Goal: Communication & Community: Ask a question

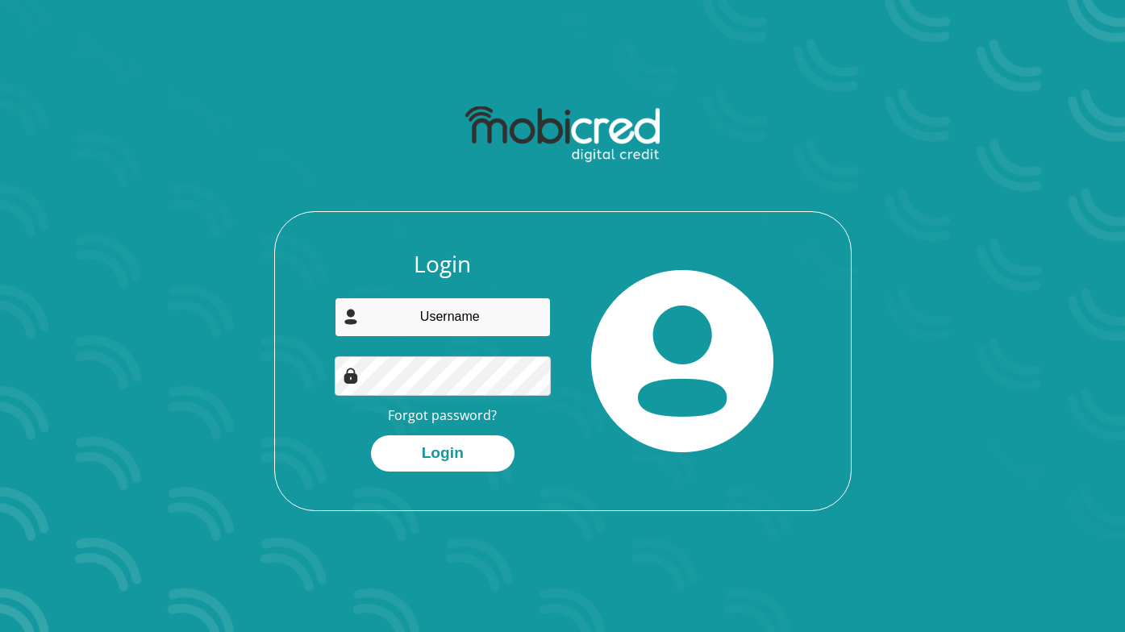
type input "georgekoukouves@gmail.com"
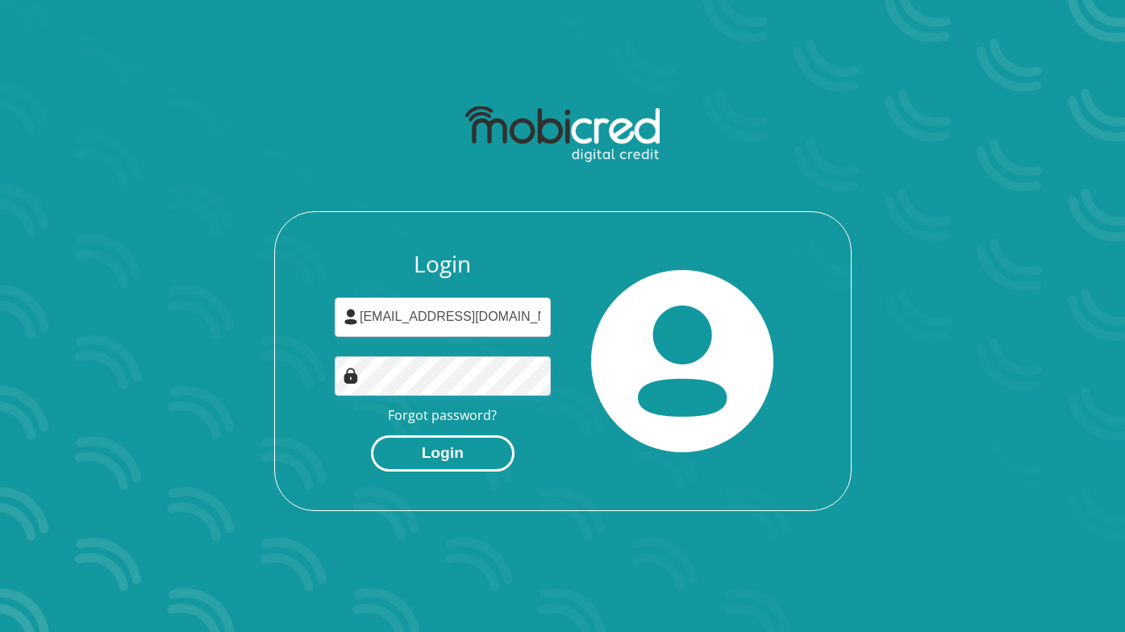
click at [435, 451] on button "Login" at bounding box center [442, 453] width 143 height 36
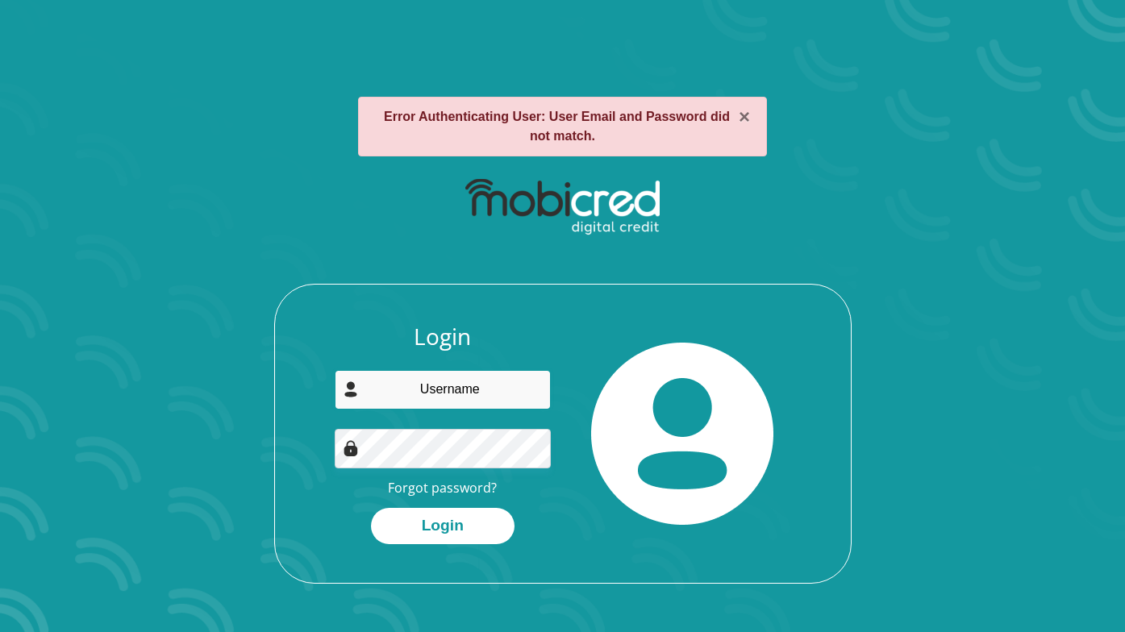
type input "georgekoukouves@gmail.com"
click at [451, 489] on link "Forgot password?" at bounding box center [442, 488] width 109 height 18
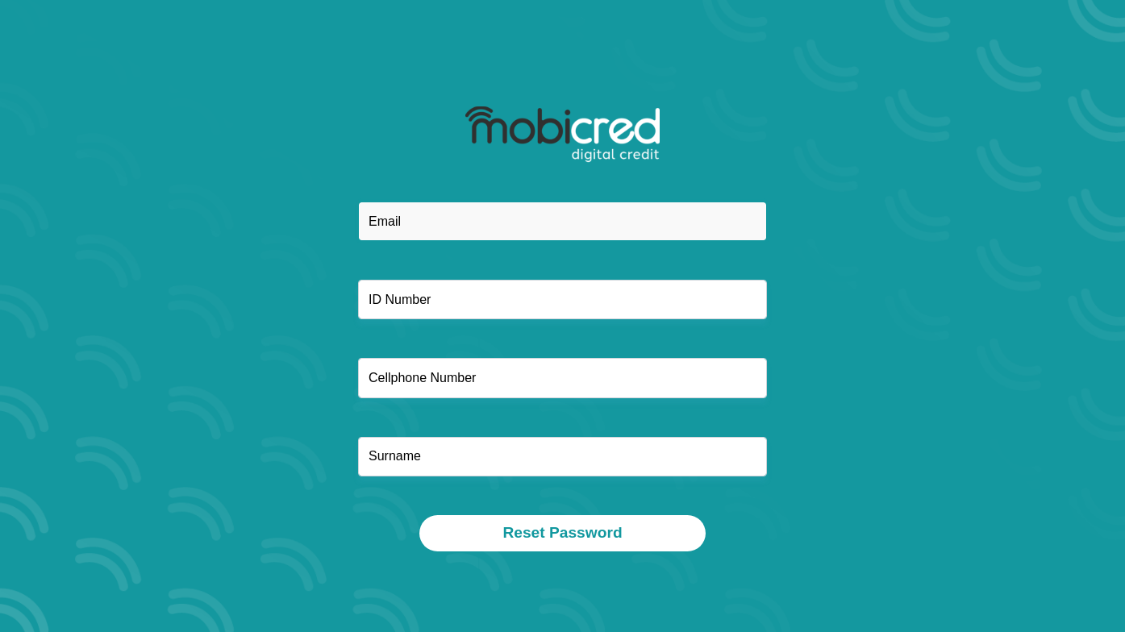
type input "[EMAIL_ADDRESS][DOMAIN_NAME]"
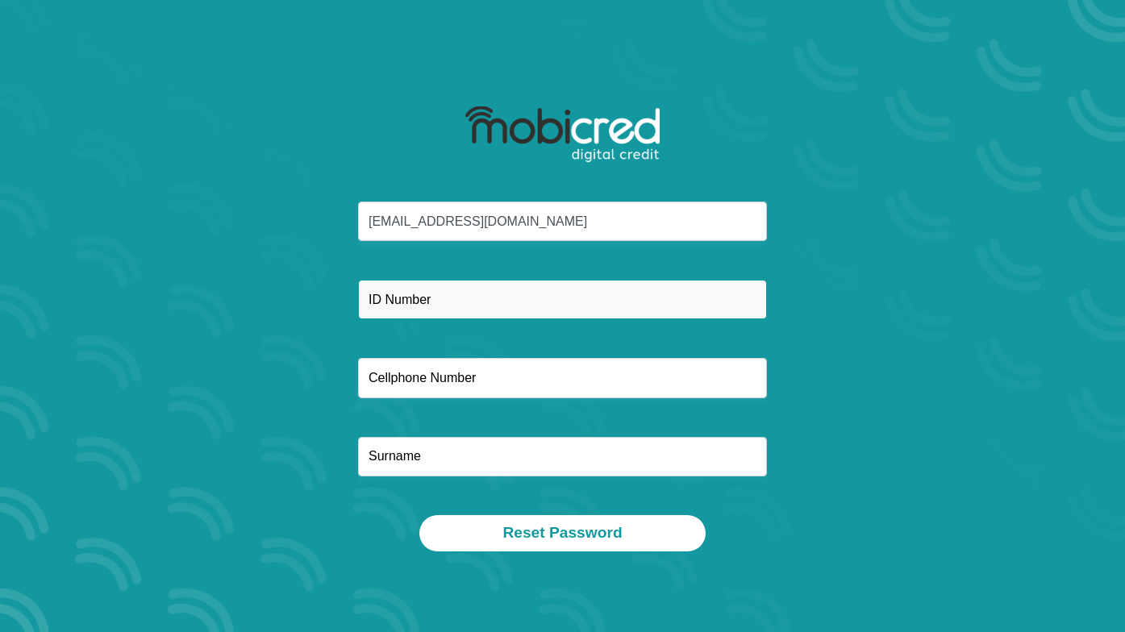
click at [435, 299] on input "text" at bounding box center [562, 300] width 409 height 40
type input "7706275153083"
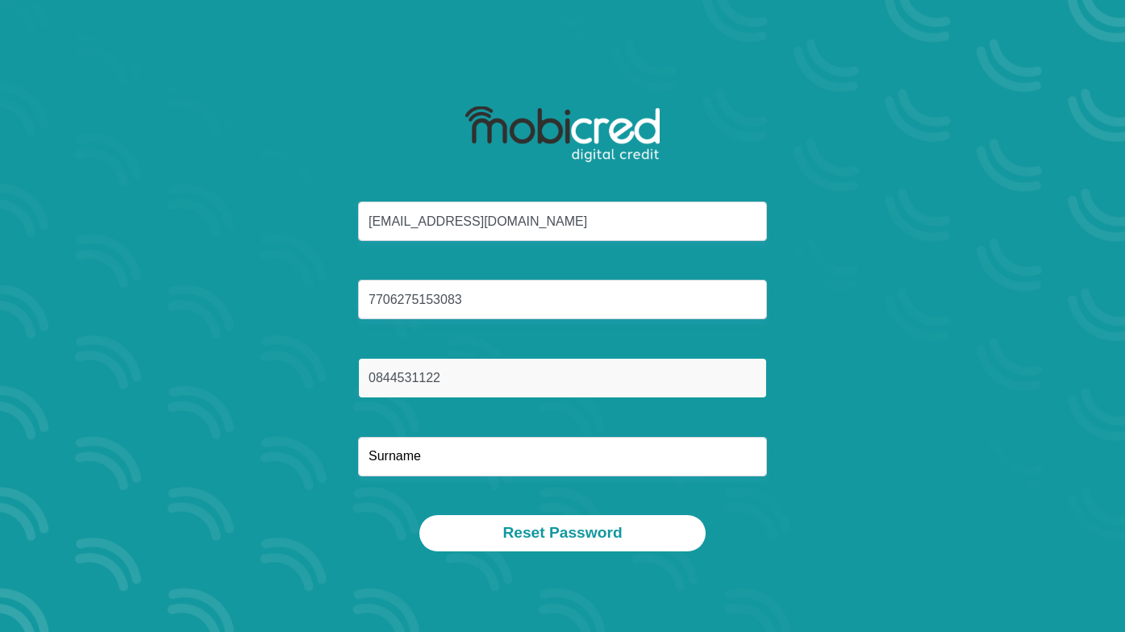
type input "0844531122"
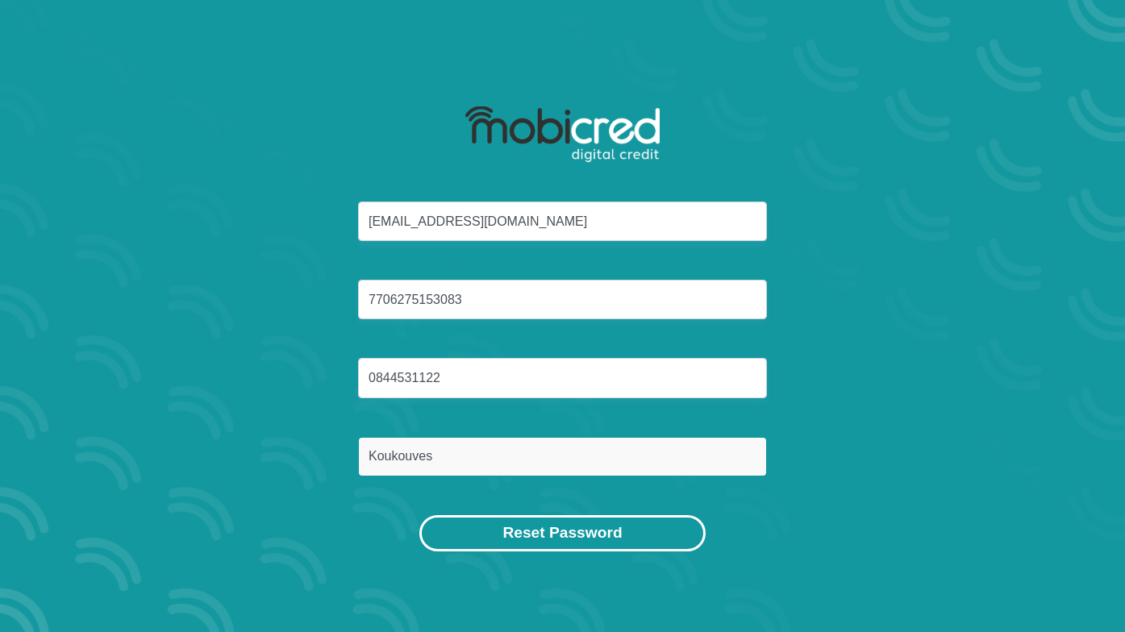
type input "Koukouves"
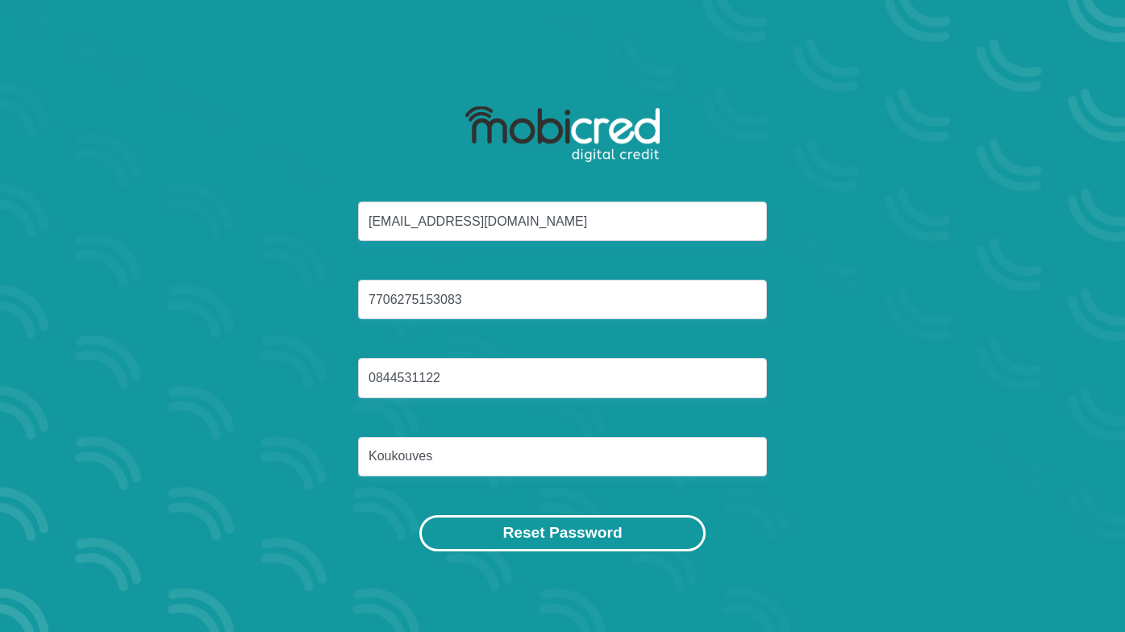
click at [547, 535] on button "Reset Password" at bounding box center [561, 533] width 285 height 36
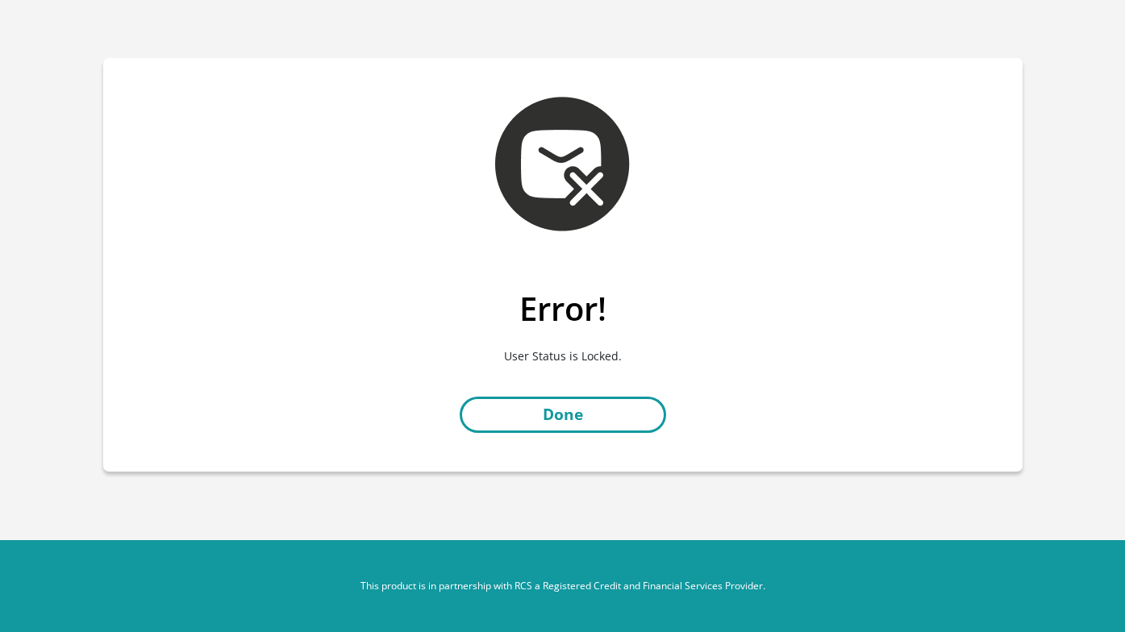
click at [555, 418] on link "Done" at bounding box center [562, 415] width 206 height 36
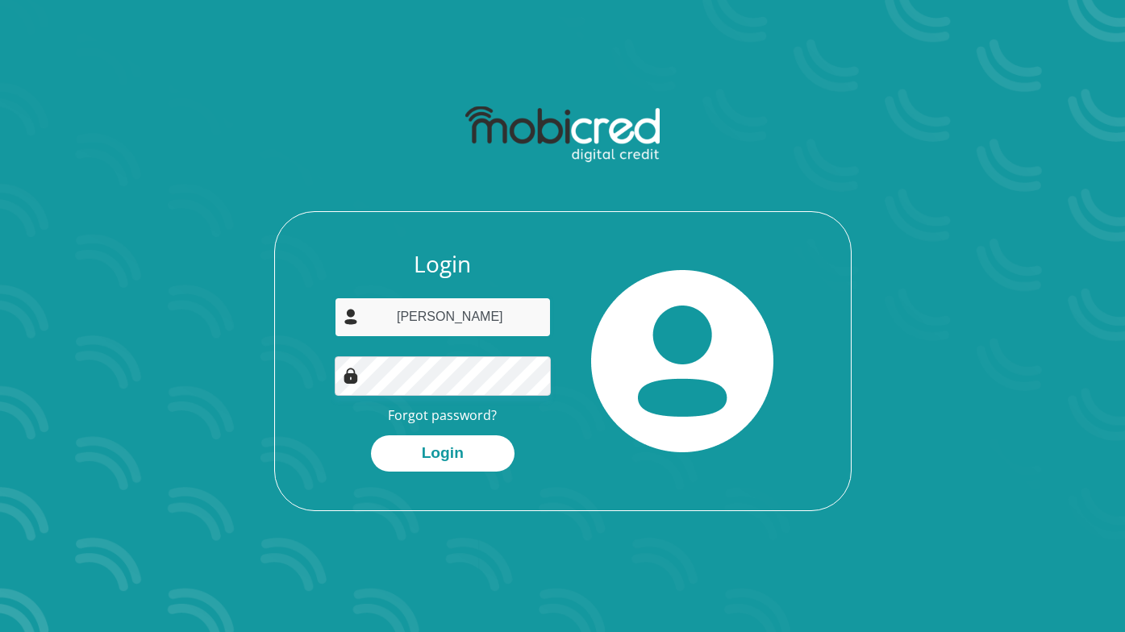
type input "[EMAIL_ADDRESS][DOMAIN_NAME]"
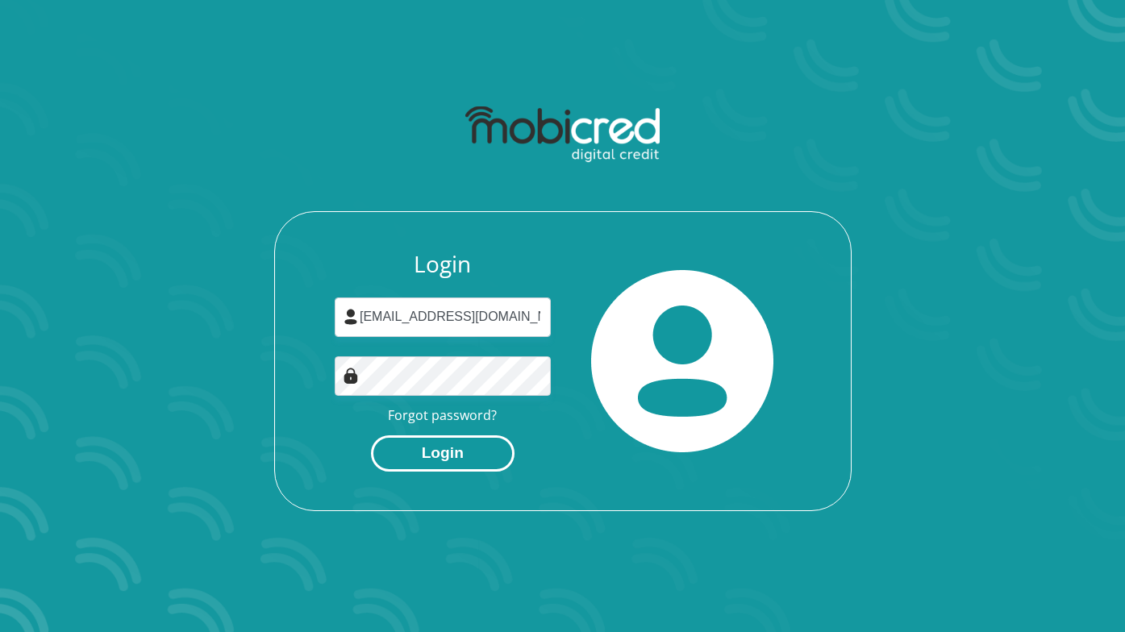
click at [461, 466] on button "Login" at bounding box center [442, 453] width 143 height 36
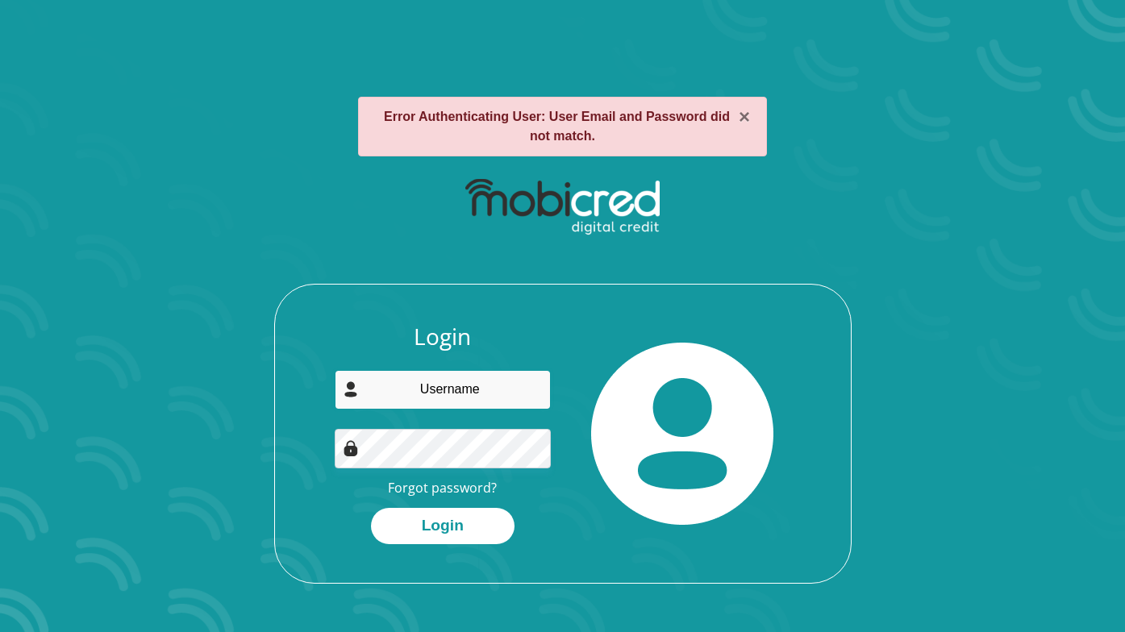
type input "[EMAIL_ADDRESS][DOMAIN_NAME]"
click at [463, 488] on link "Forgot password?" at bounding box center [442, 488] width 109 height 18
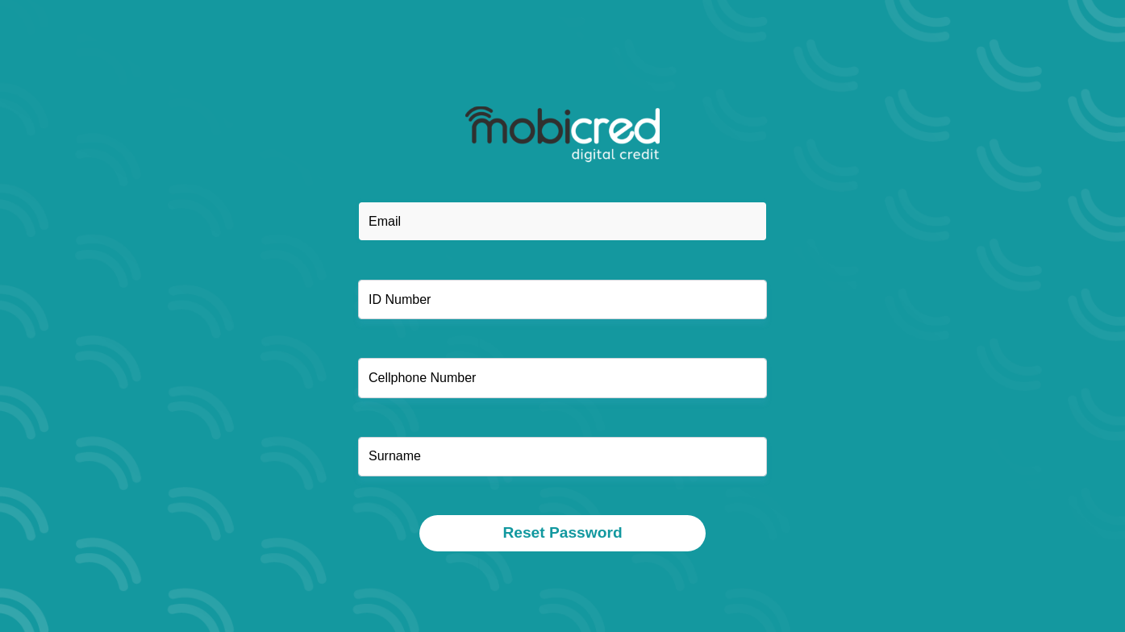
type input "georgekoukouves@me.com"
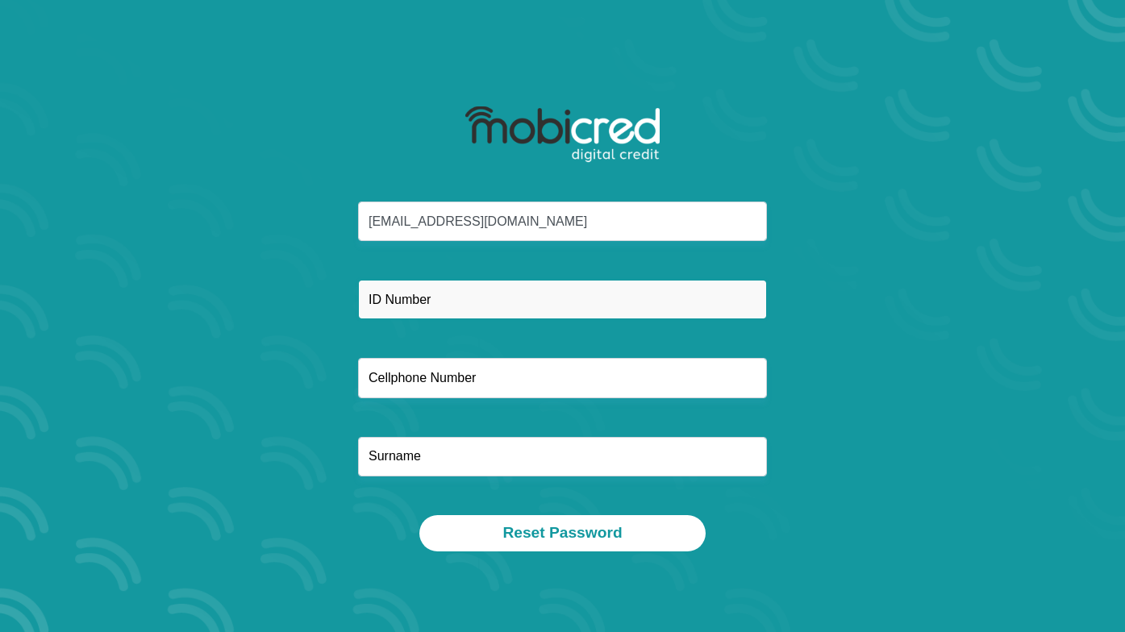
click at [466, 290] on input "text" at bounding box center [562, 300] width 409 height 40
type input "7706275153083"
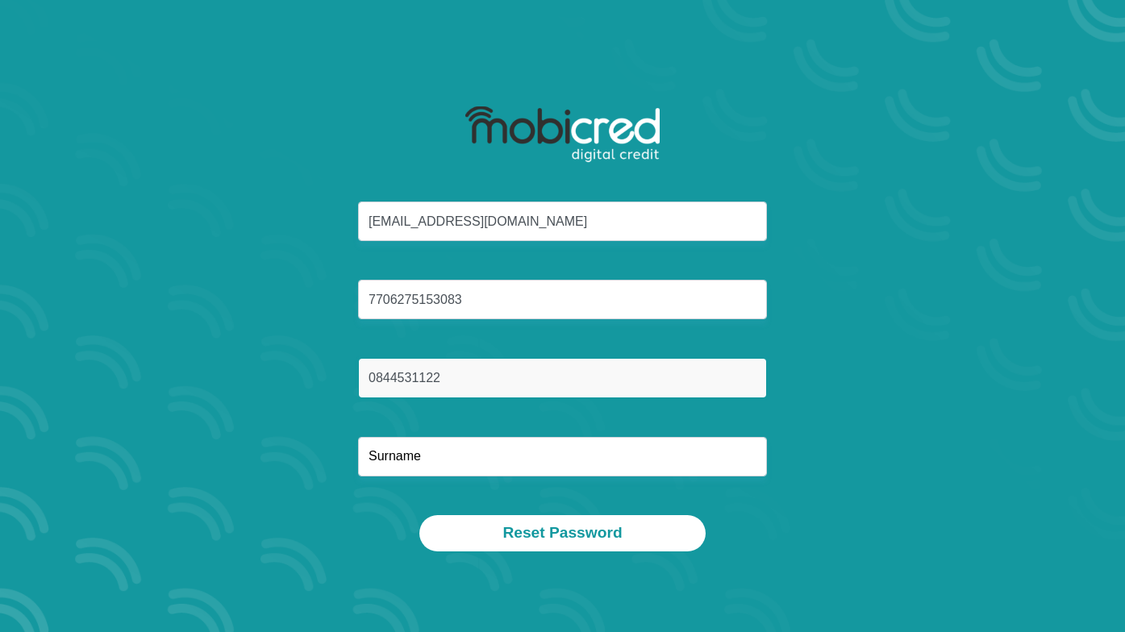
type input "0844531122"
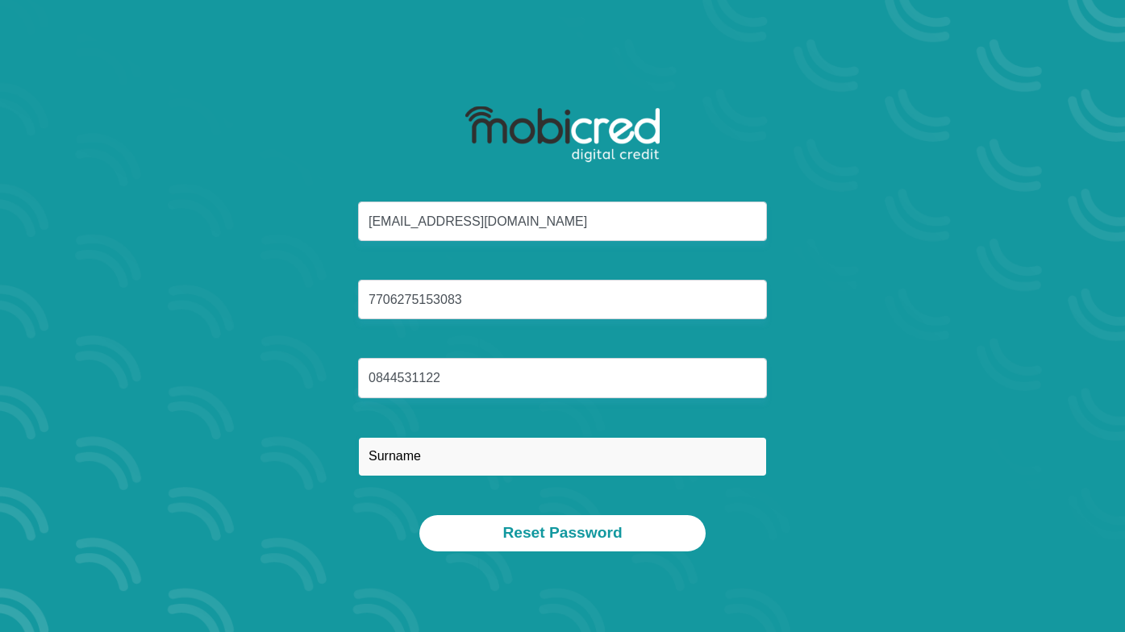
click at [476, 464] on input "text" at bounding box center [562, 457] width 409 height 40
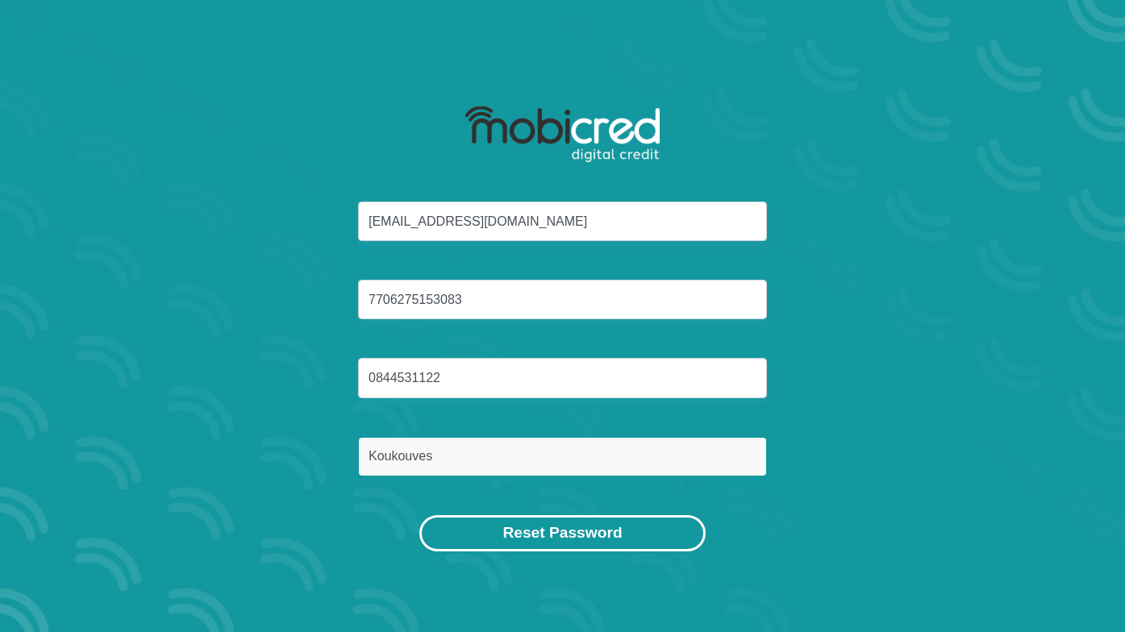
type input "Koukouves"
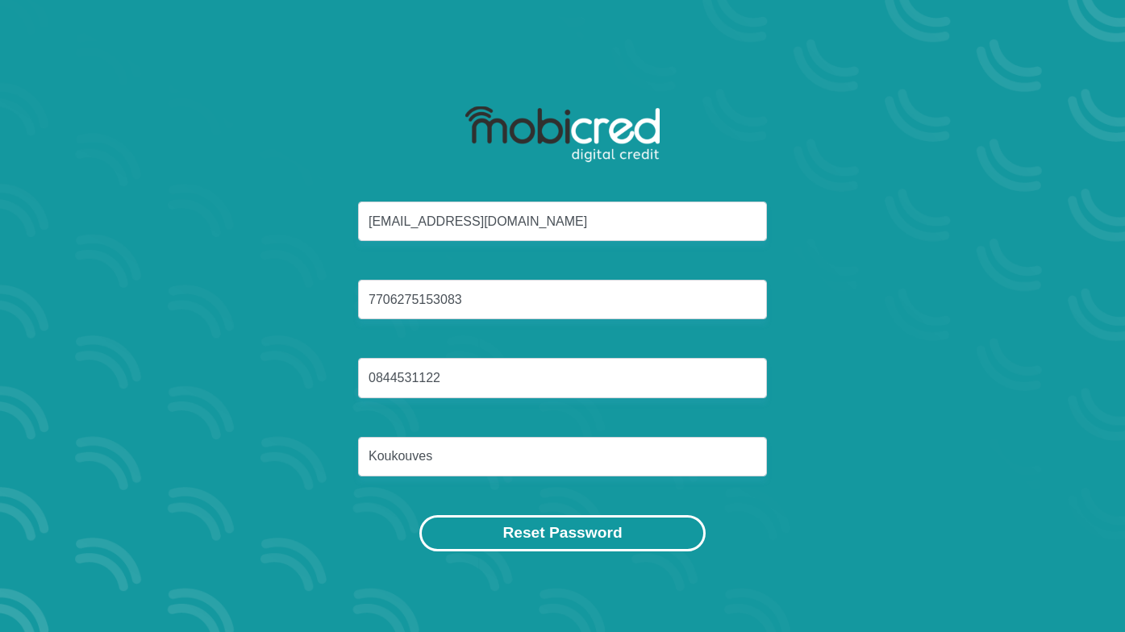
click at [522, 534] on button "Reset Password" at bounding box center [561, 533] width 285 height 36
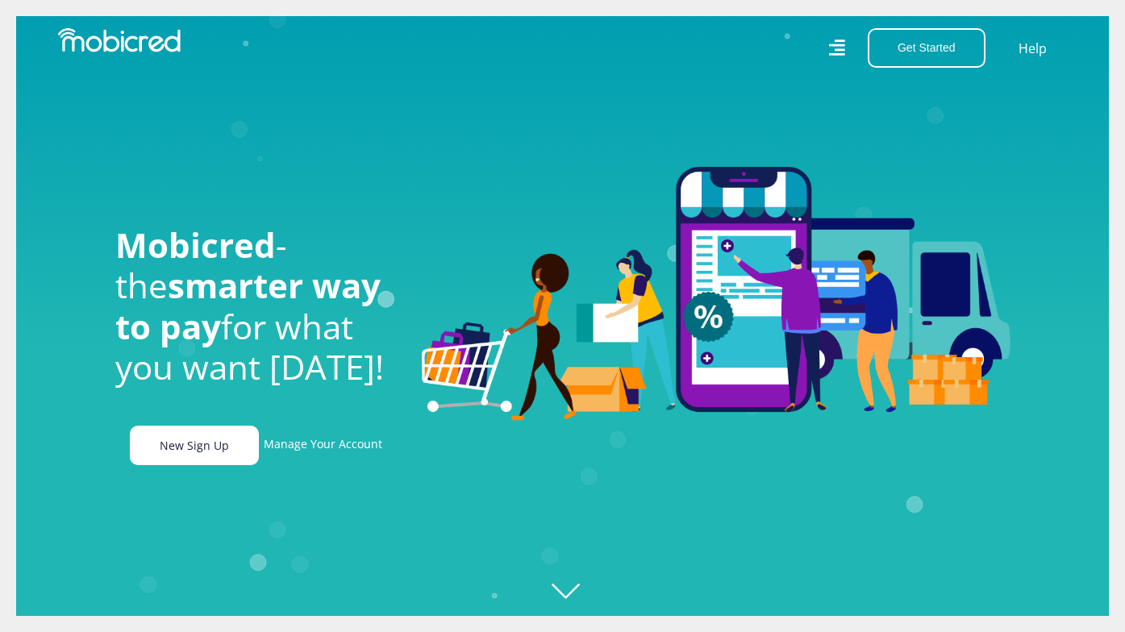
scroll to position [0, 1149]
click at [177, 434] on link "New Sign Up" at bounding box center [194, 446] width 129 height 40
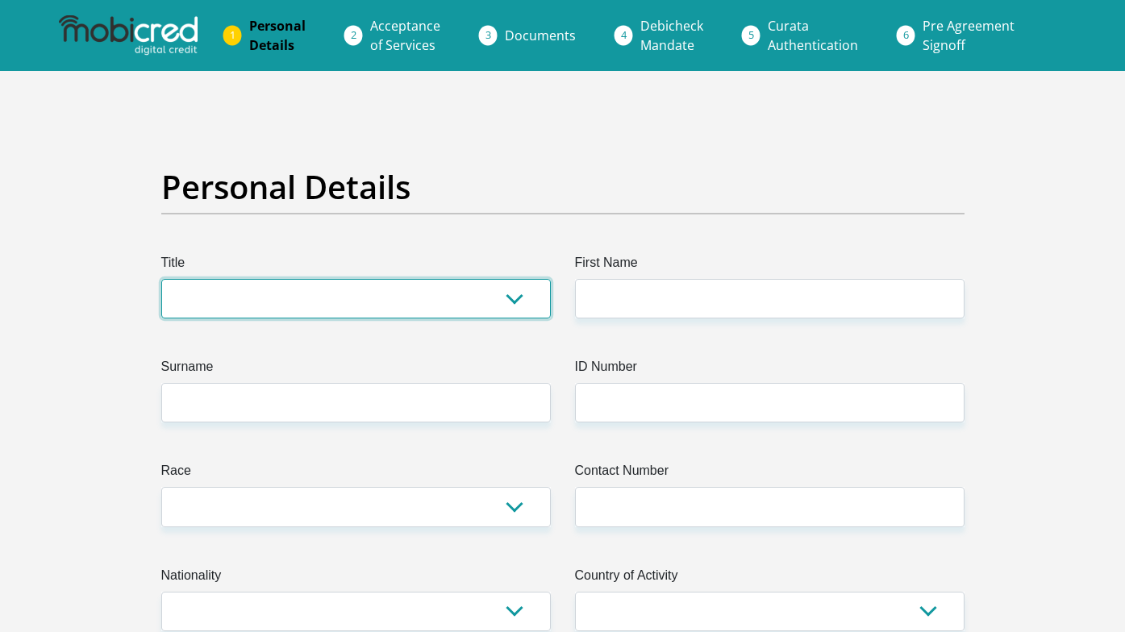
select select "Mr"
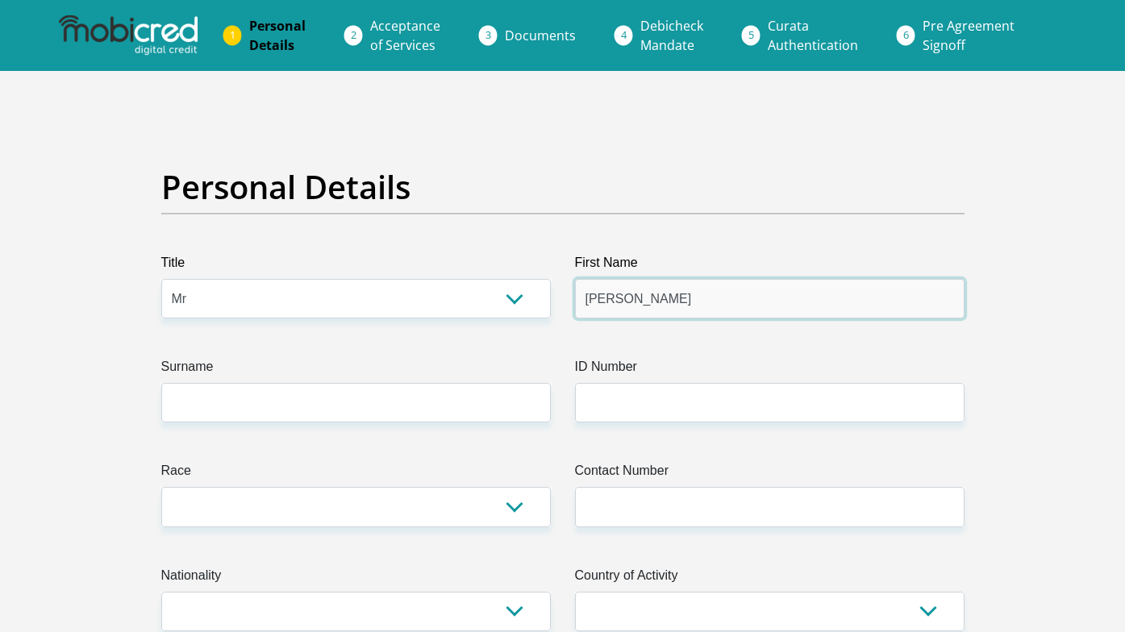
type input "George"
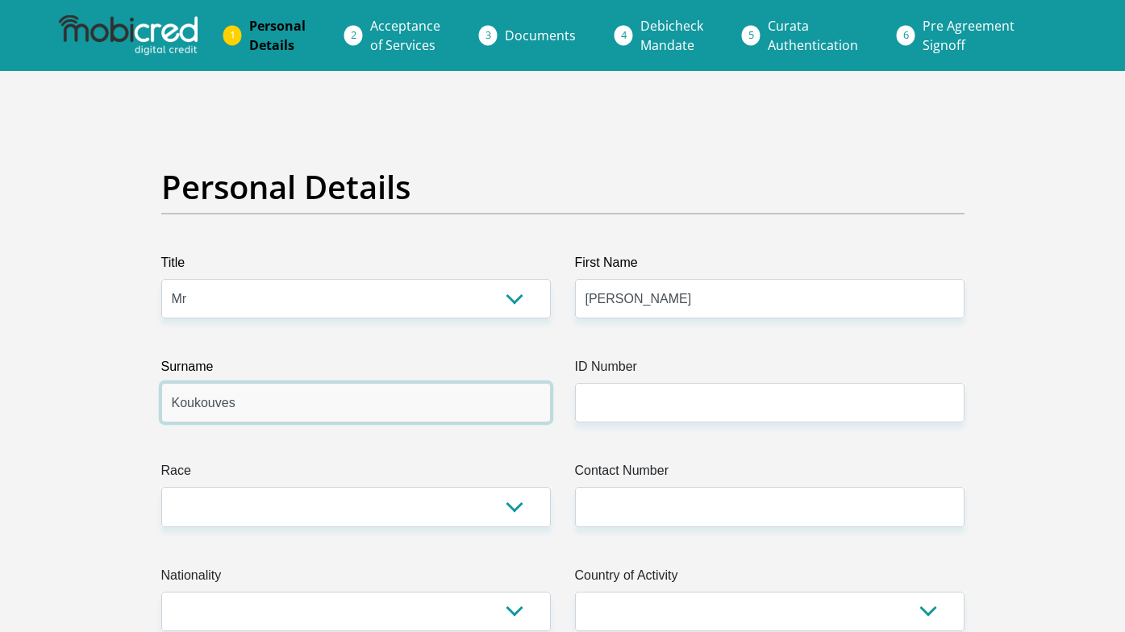
type input "Koukouves"
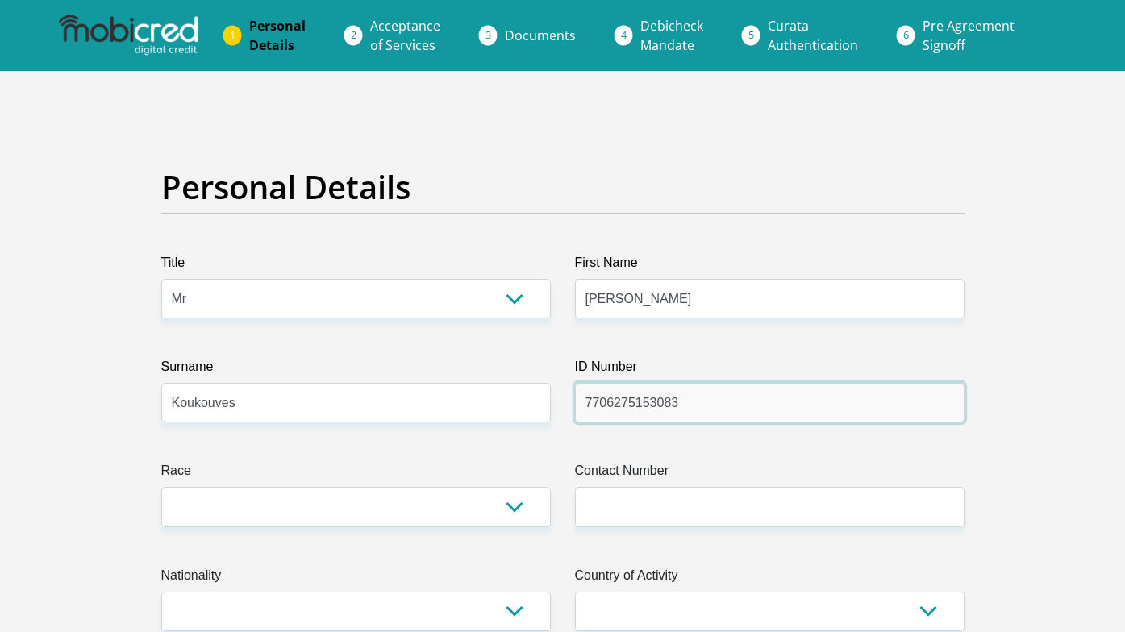
type input "7706275153083"
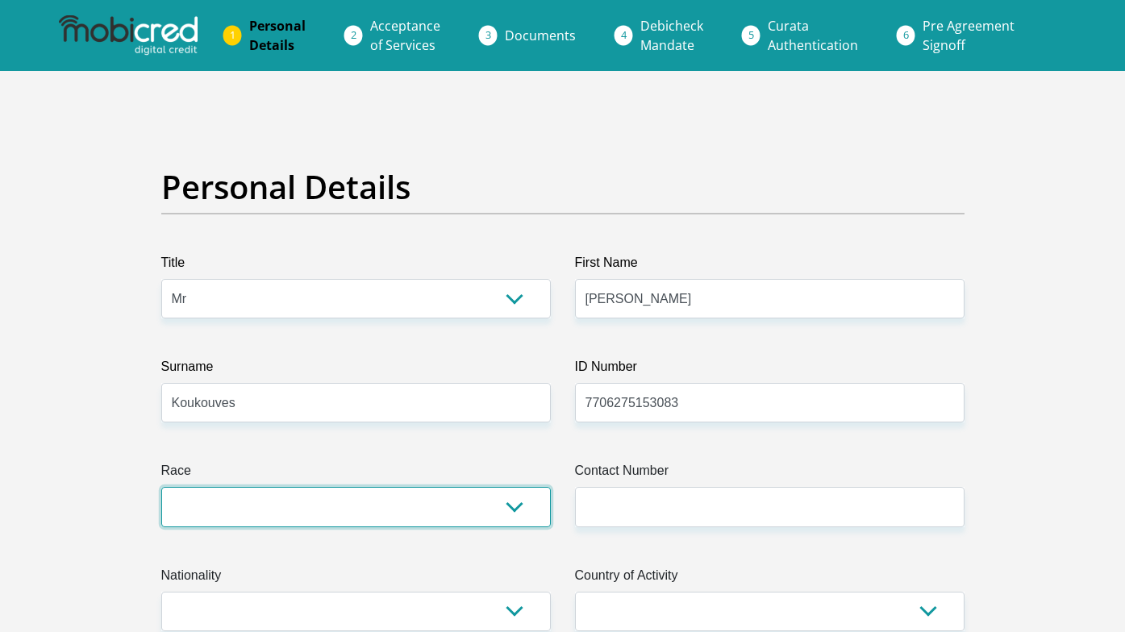
select select "4"
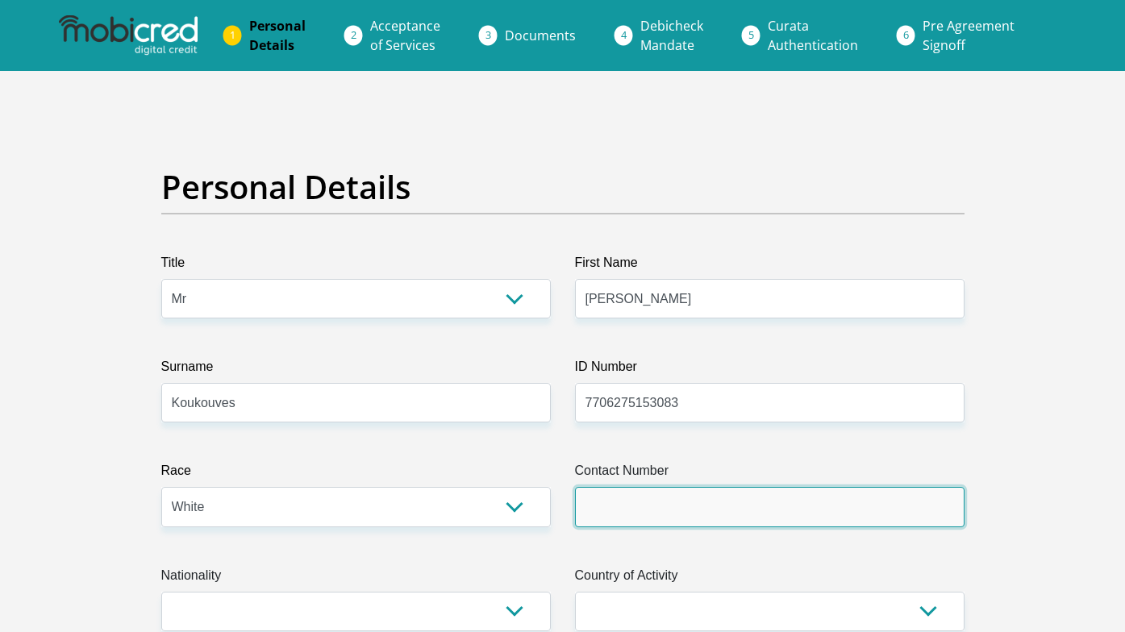
click at [607, 498] on input "Contact Number" at bounding box center [769, 507] width 389 height 40
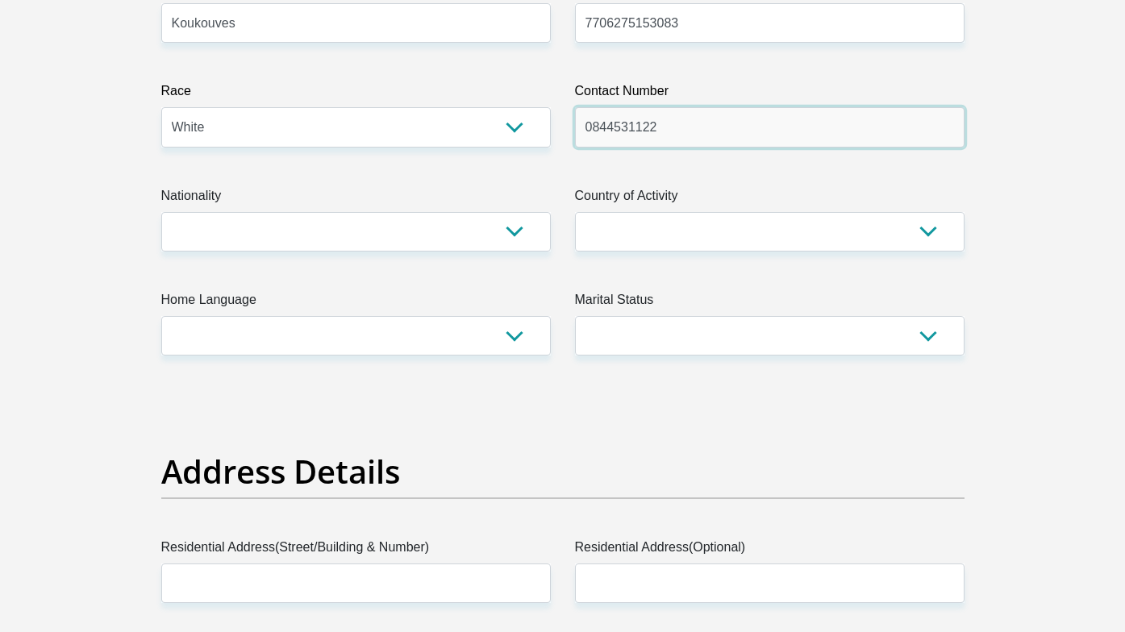
scroll to position [385, 0]
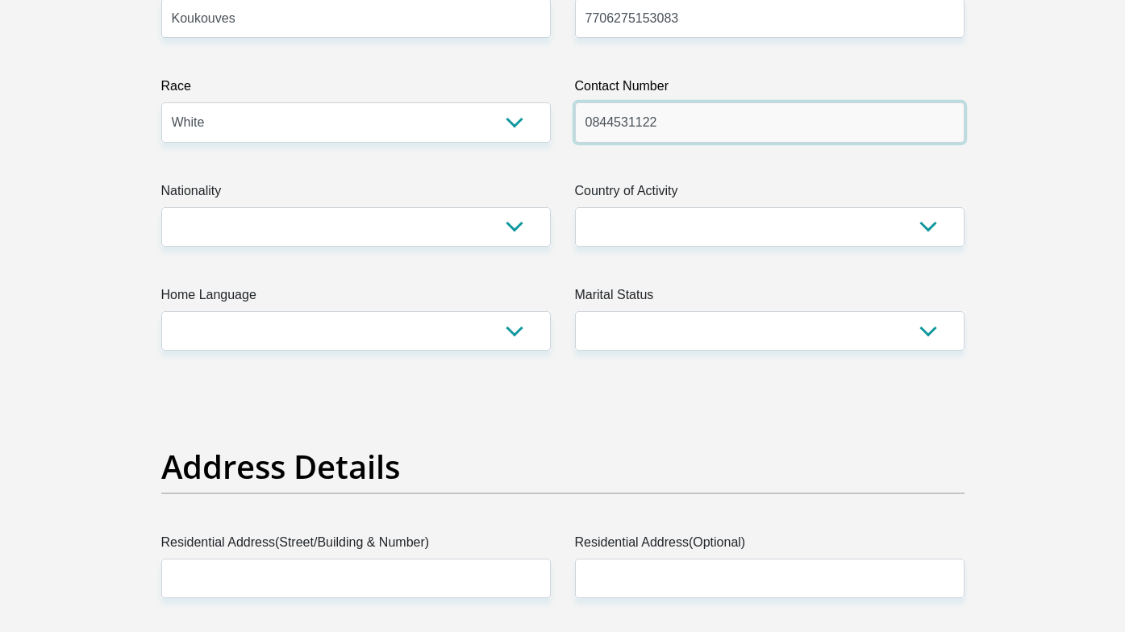
type input "0844531122"
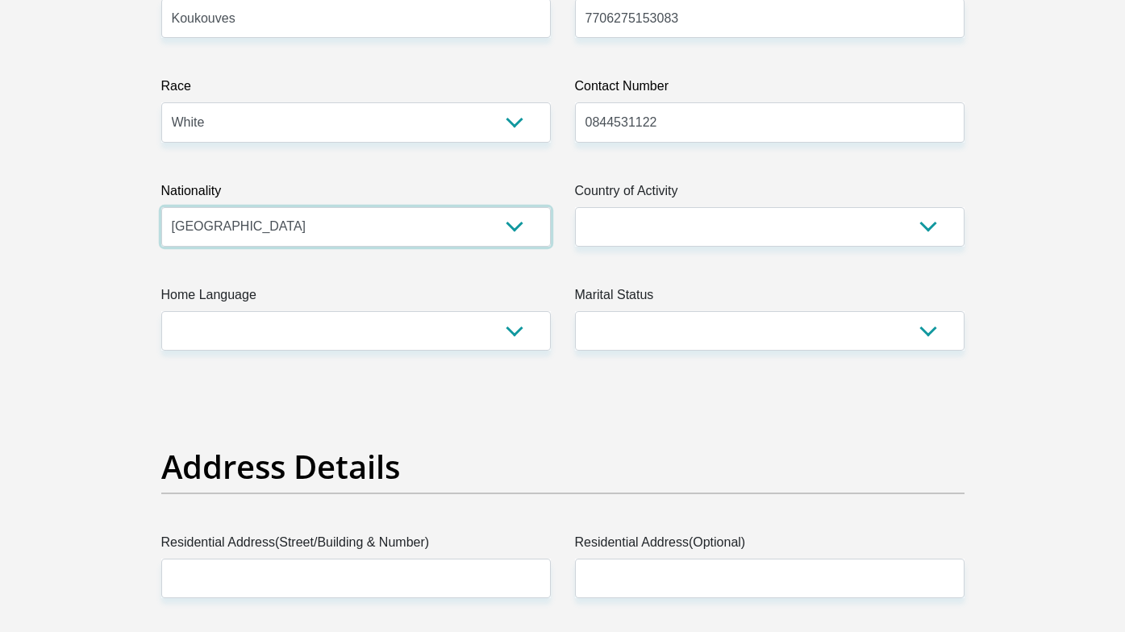
select select "ZAF"
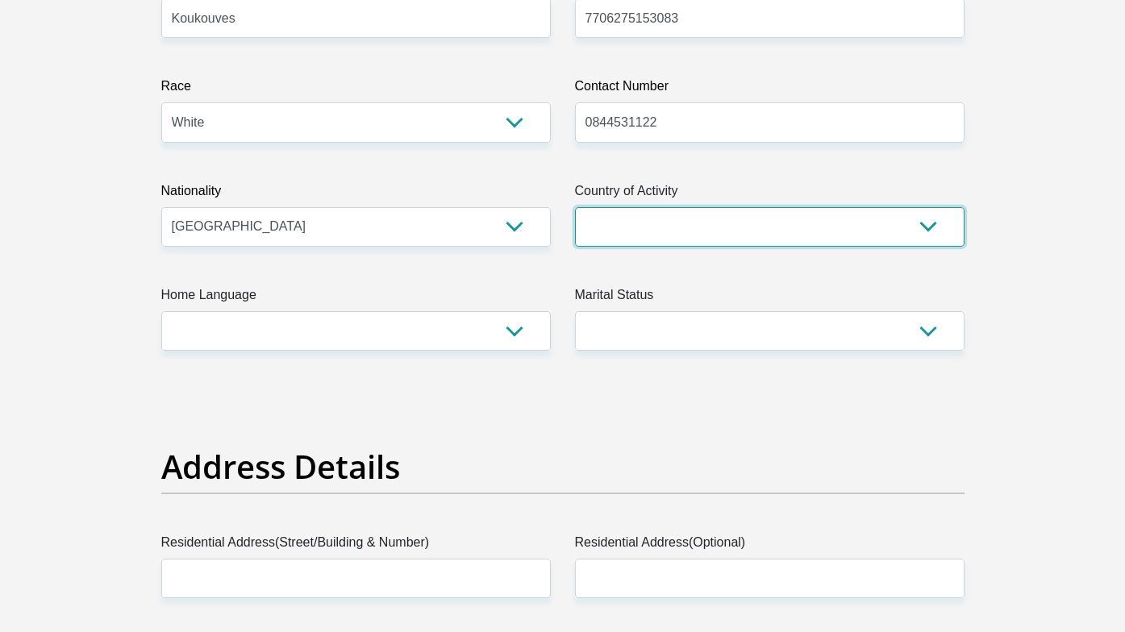
select select "ZAF"
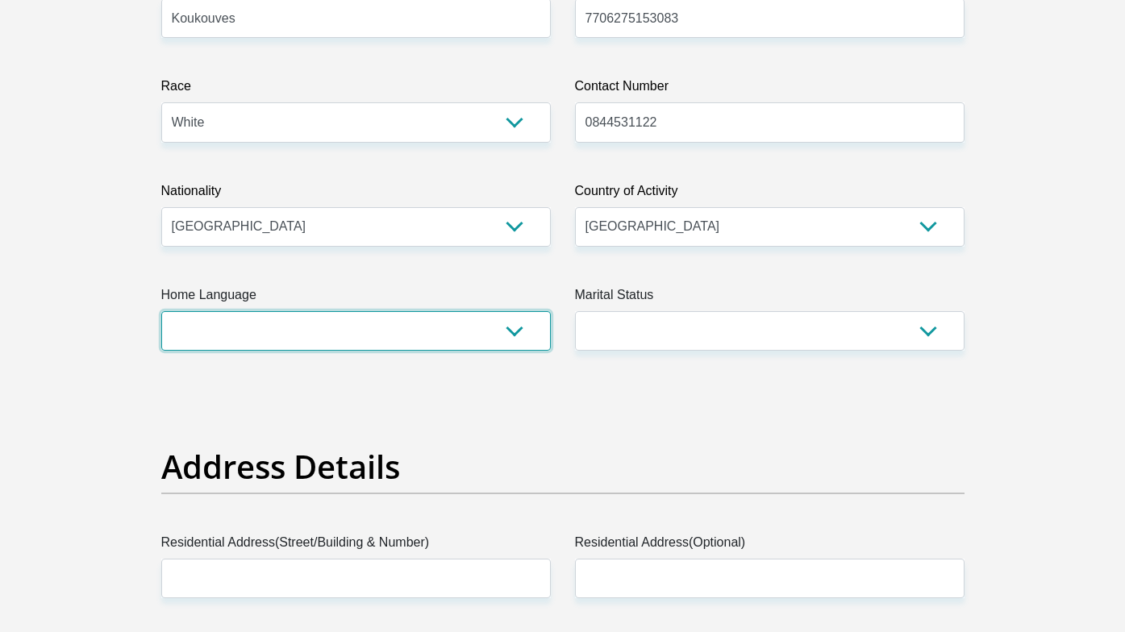
select select "eng"
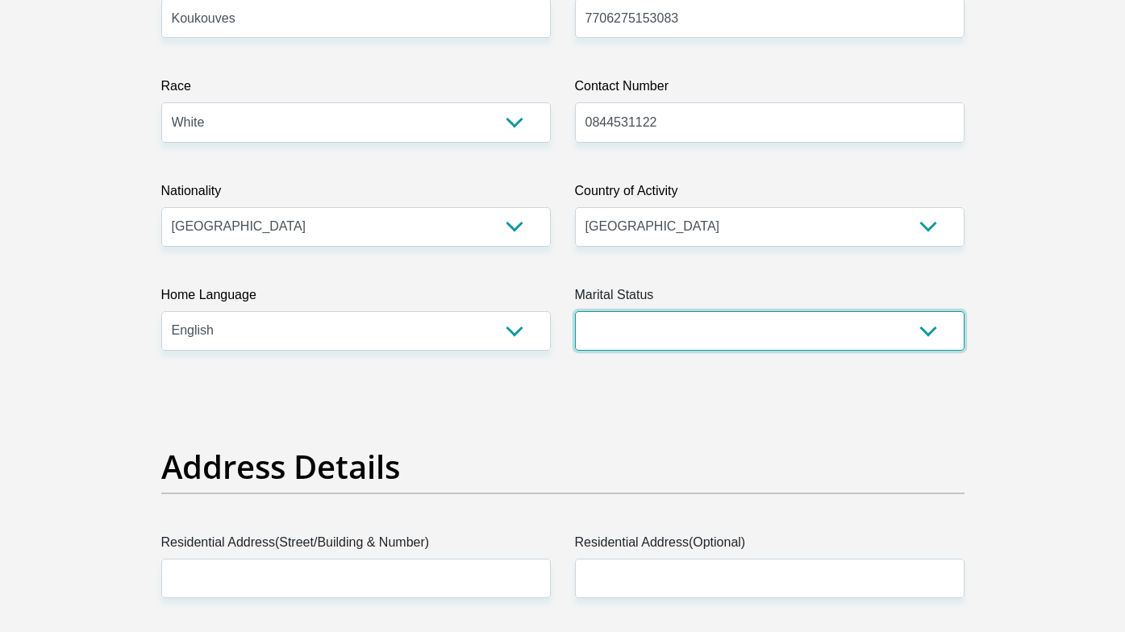
select select "1"
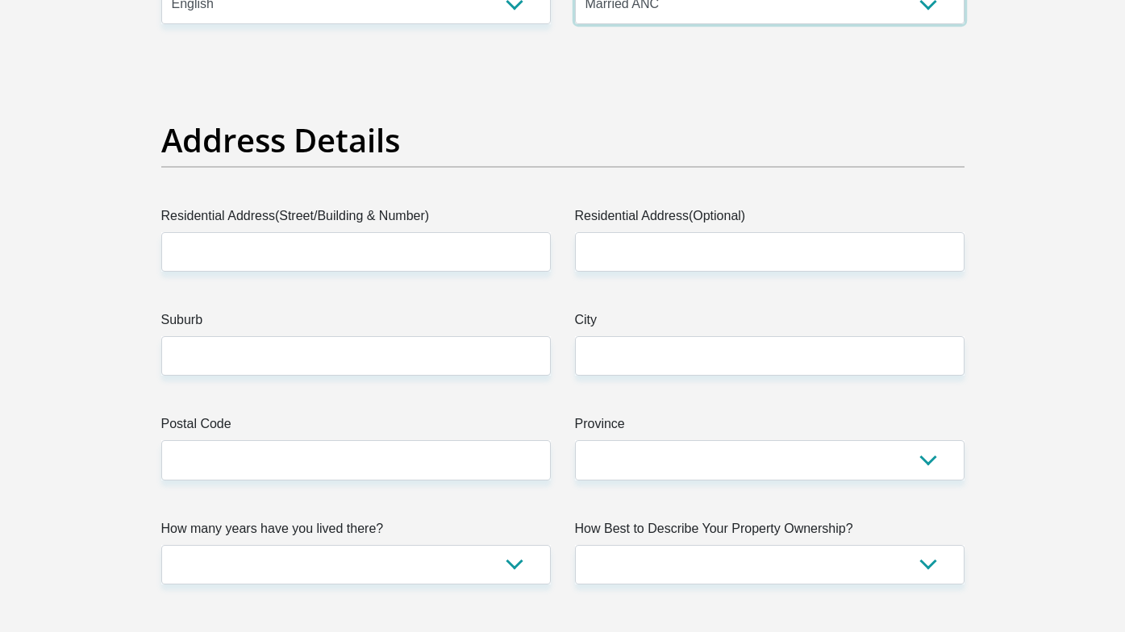
scroll to position [712, 0]
type input "2 Soetdoring Crescent"
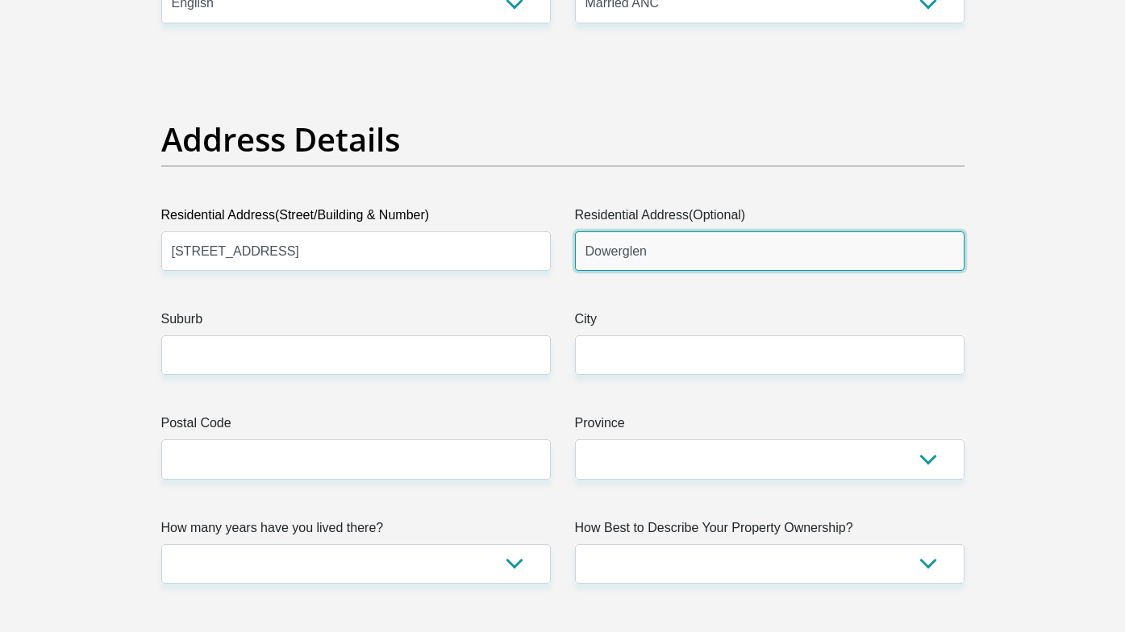
type input "Dowerglen"
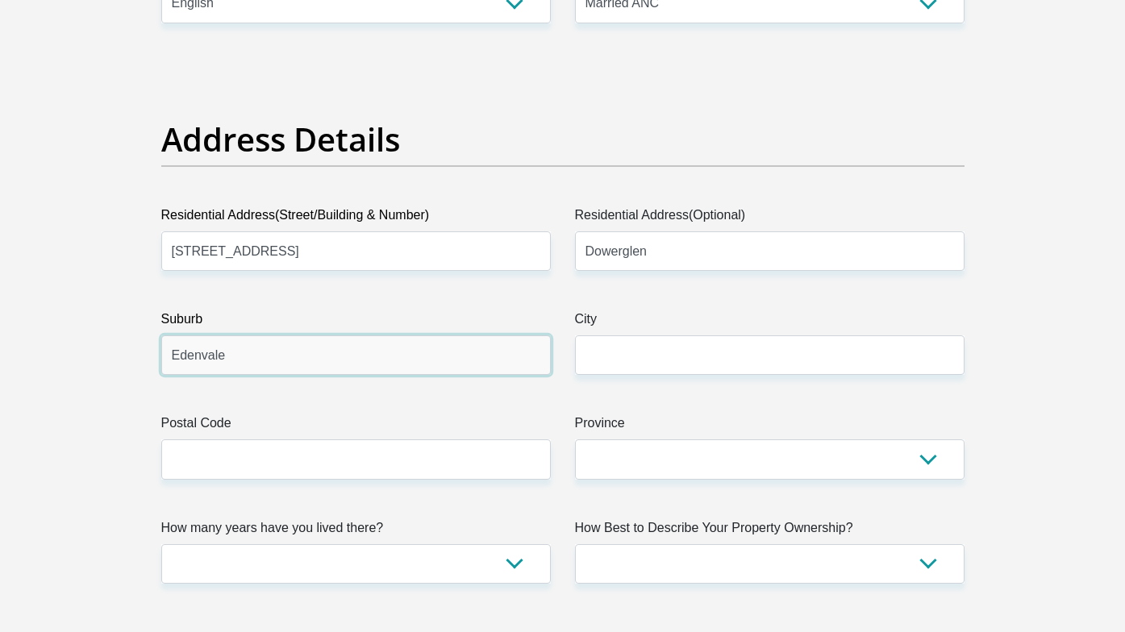
type input "Edenvale"
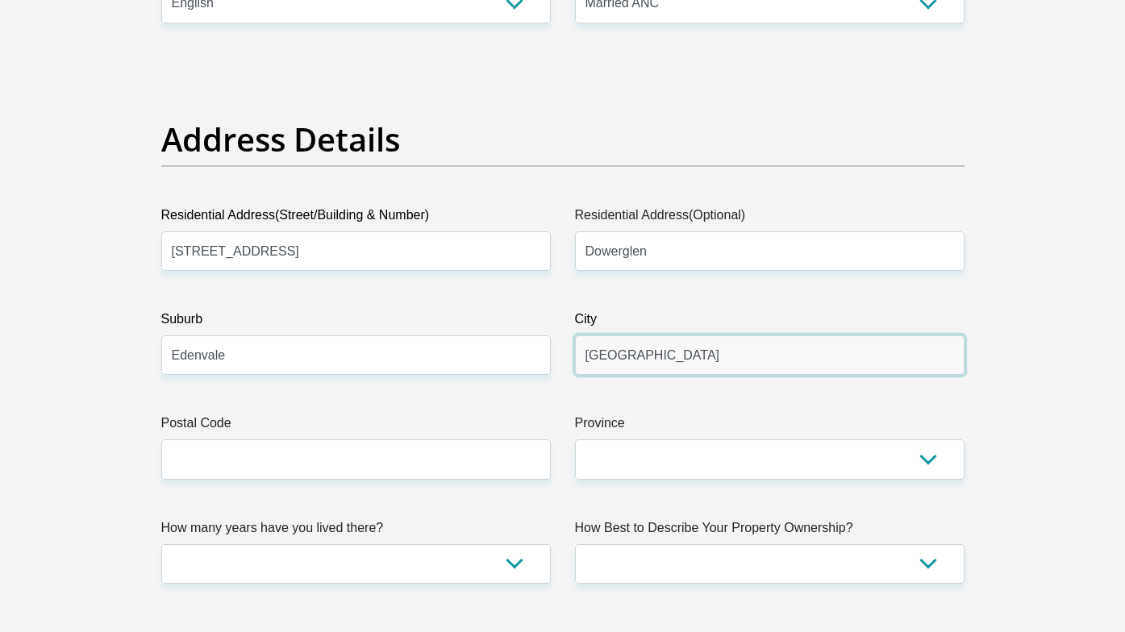
type input "Johannesburg"
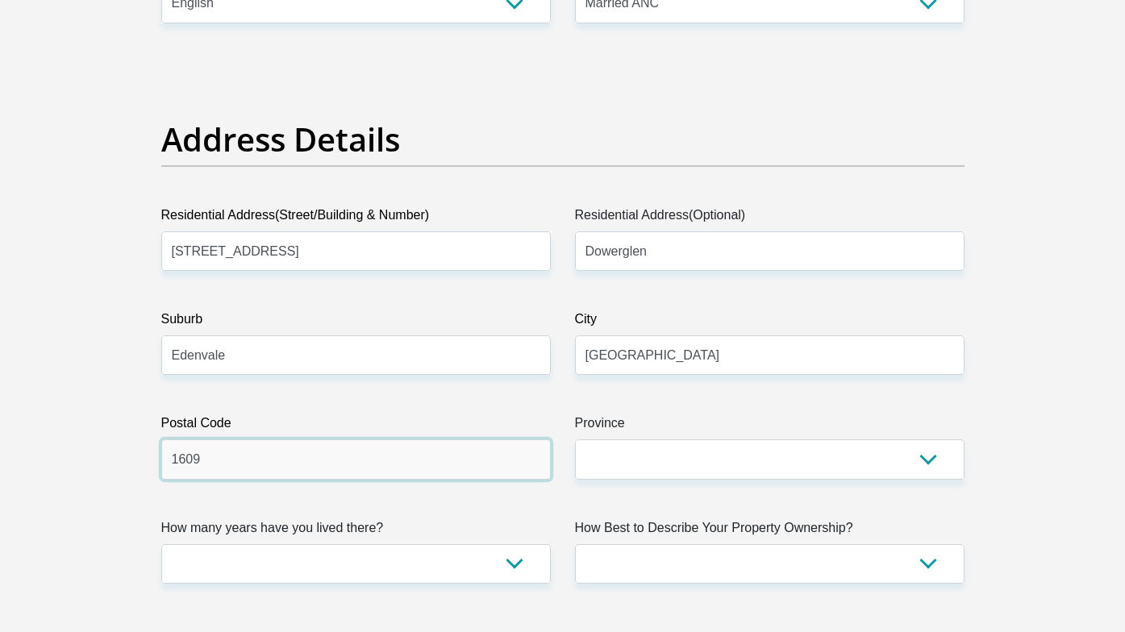
type input "1609"
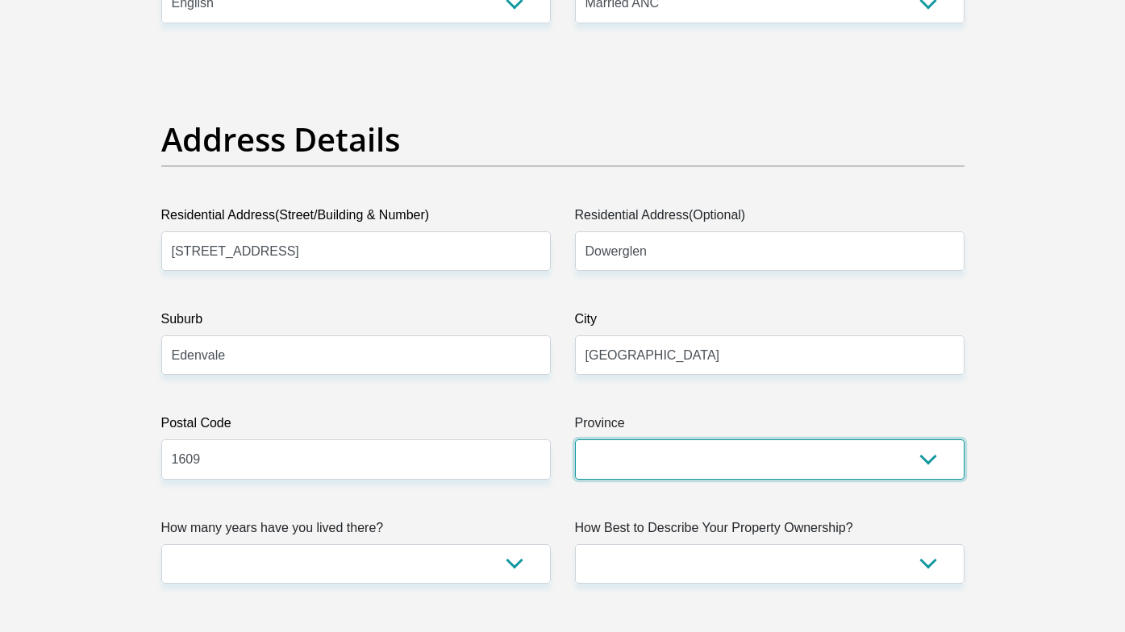
select select "Gauteng"
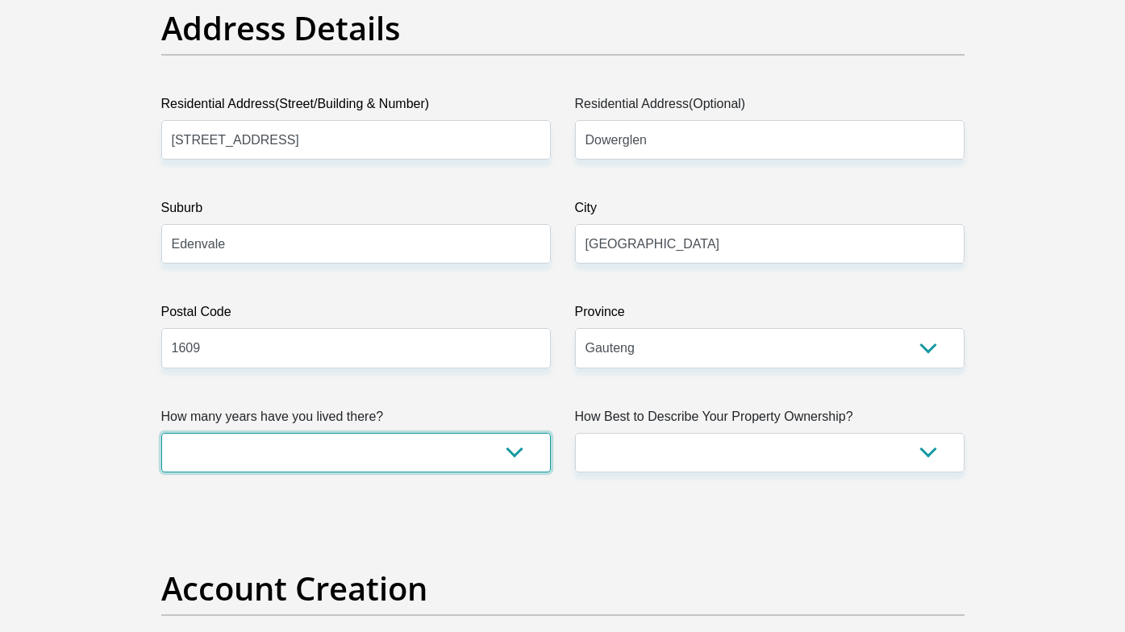
select select "5"
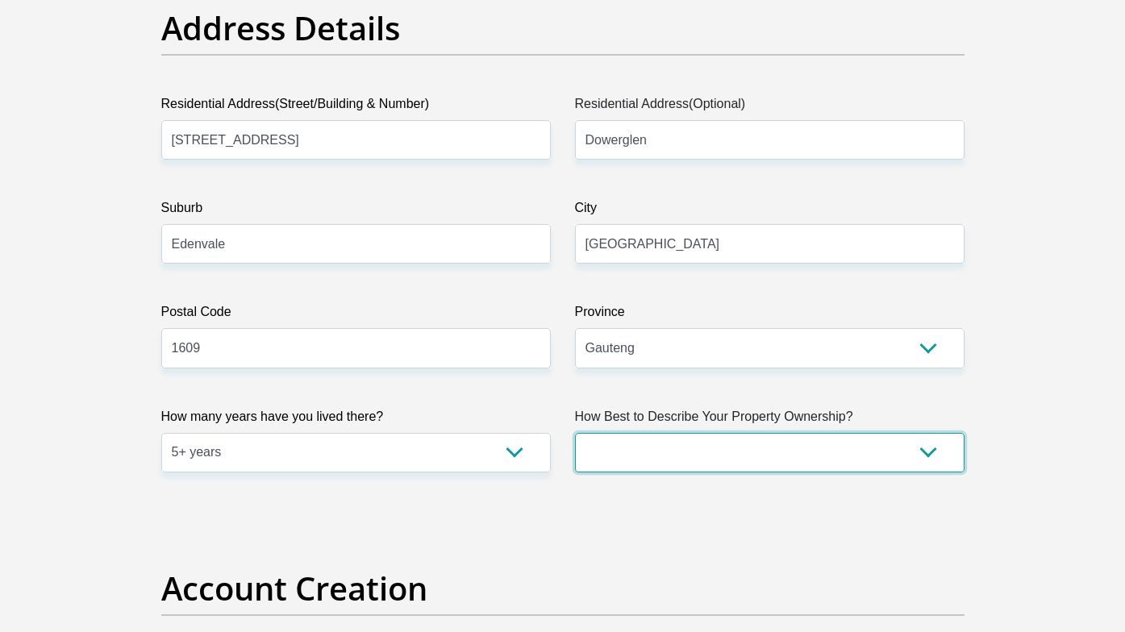
select select "Rented"
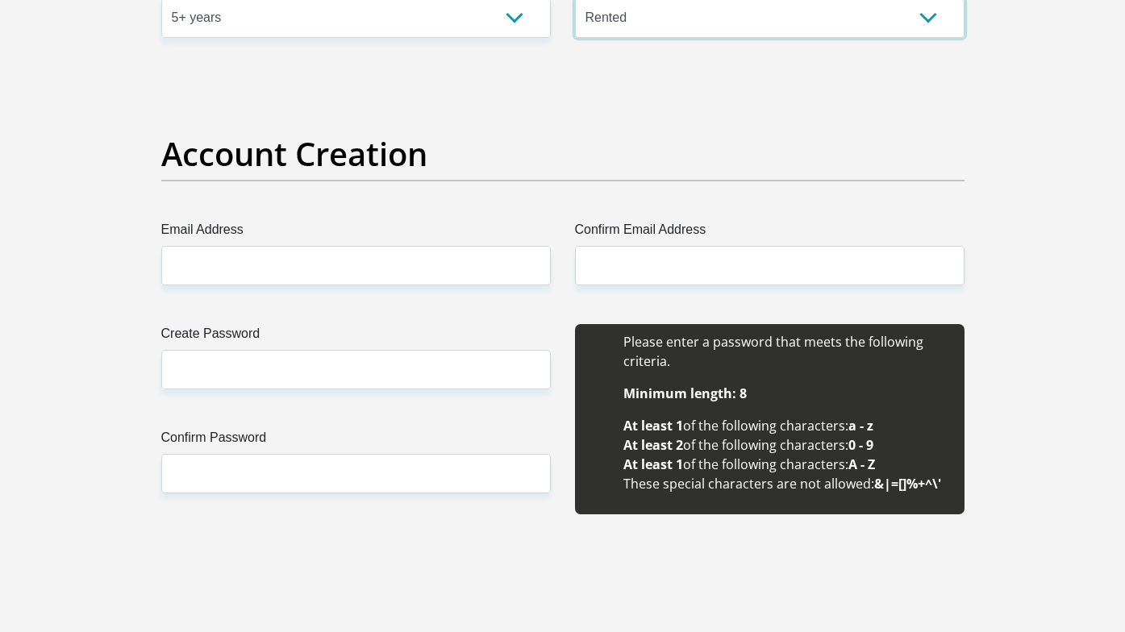
scroll to position [1272, 0]
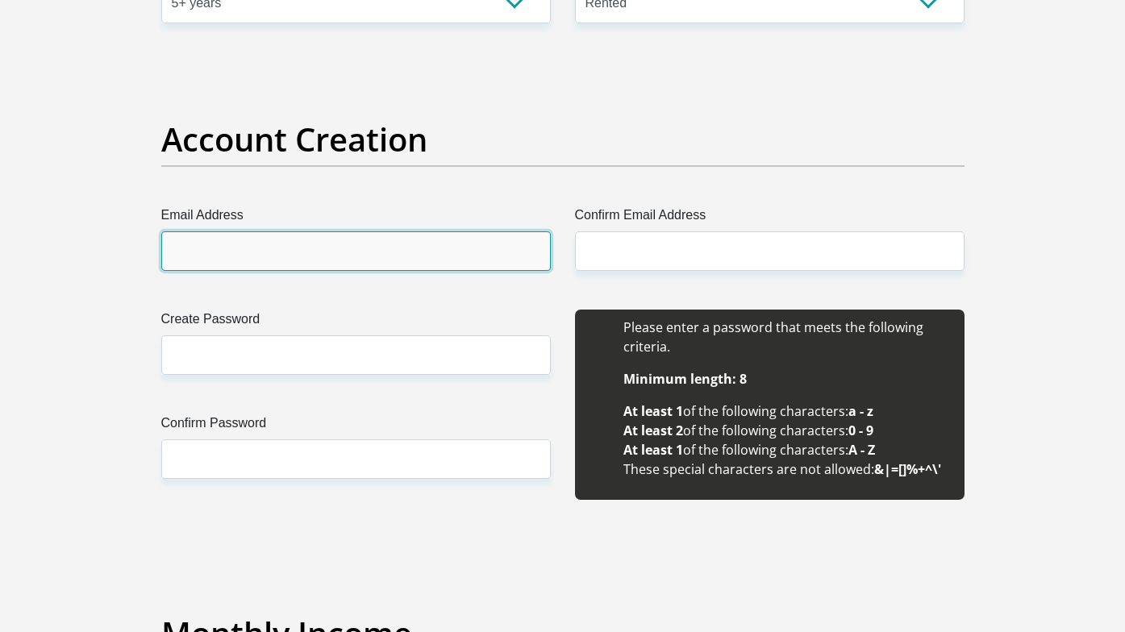
type input "georgekoukouves@me.com"
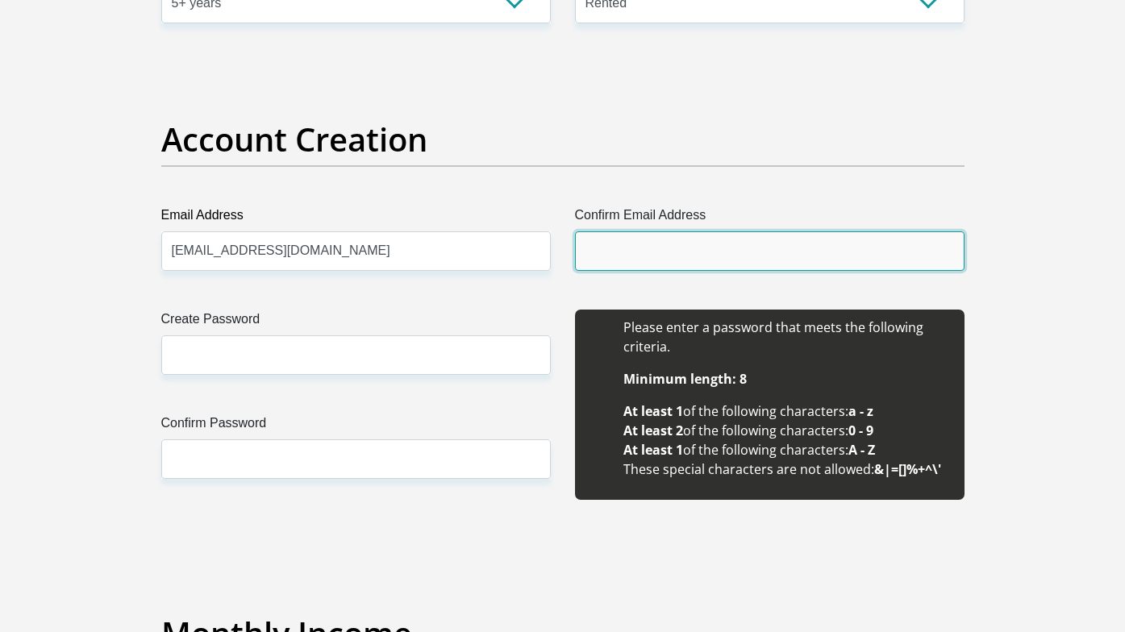
type input "georgekoukouves@me.com"
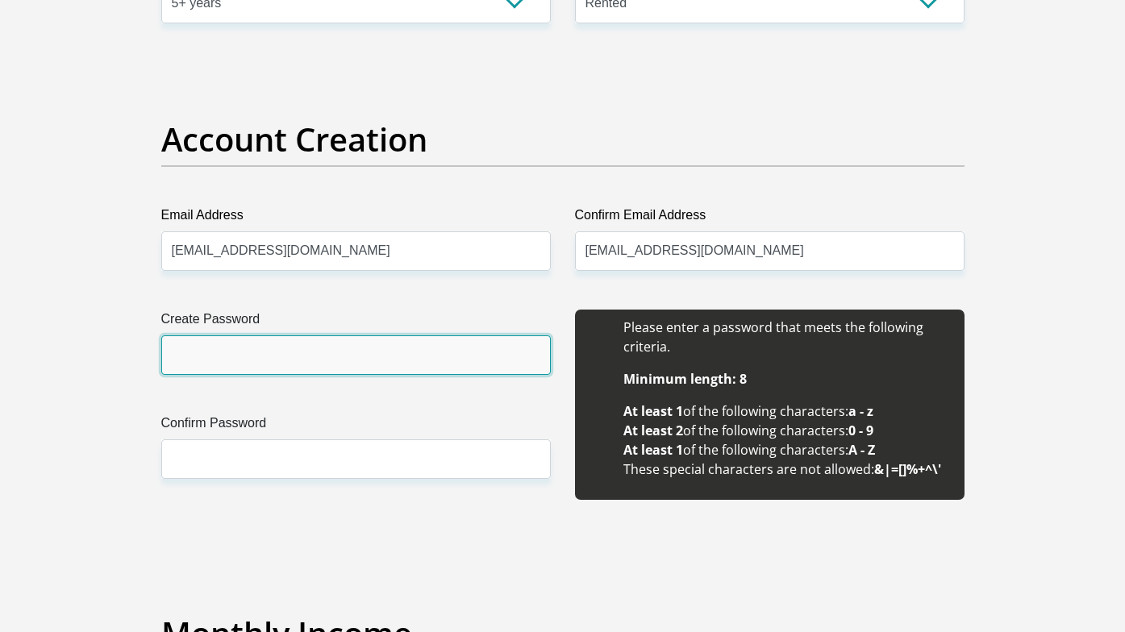
click at [376, 356] on input "Create Password" at bounding box center [355, 355] width 389 height 40
type input "Kiri@k1@80"
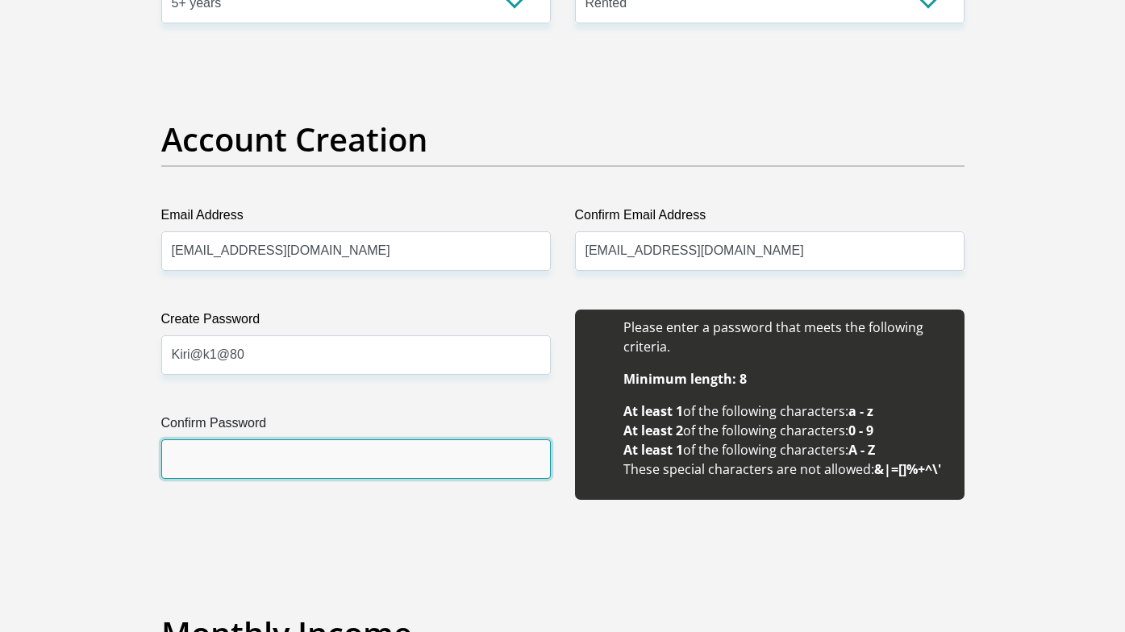
click at [278, 458] on input "Confirm Password" at bounding box center [355, 459] width 389 height 40
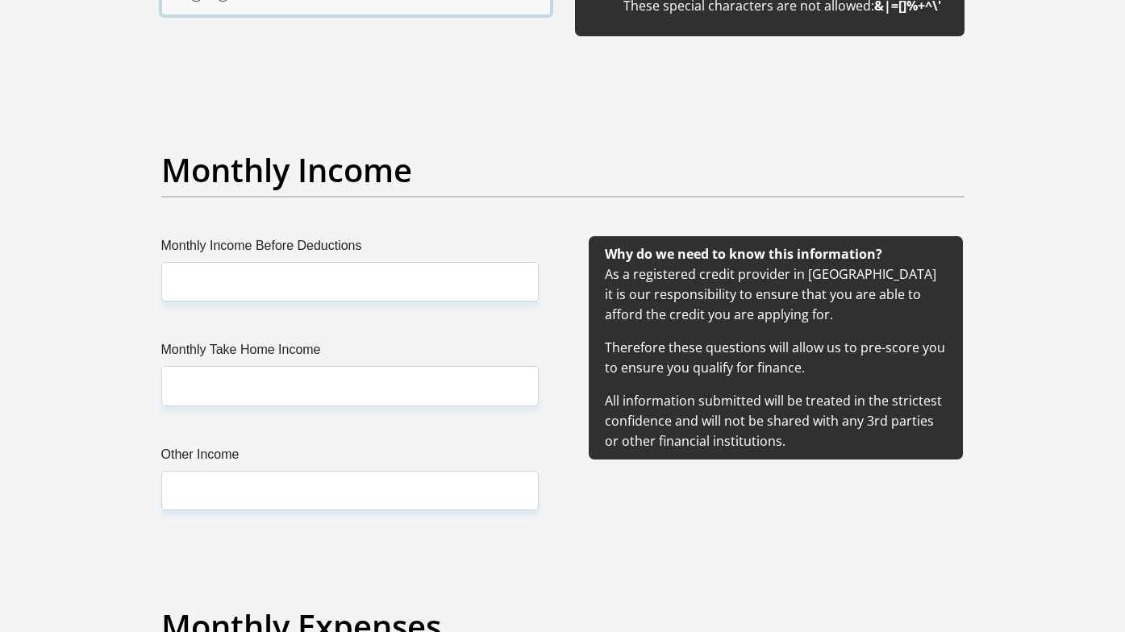
scroll to position [1739, 0]
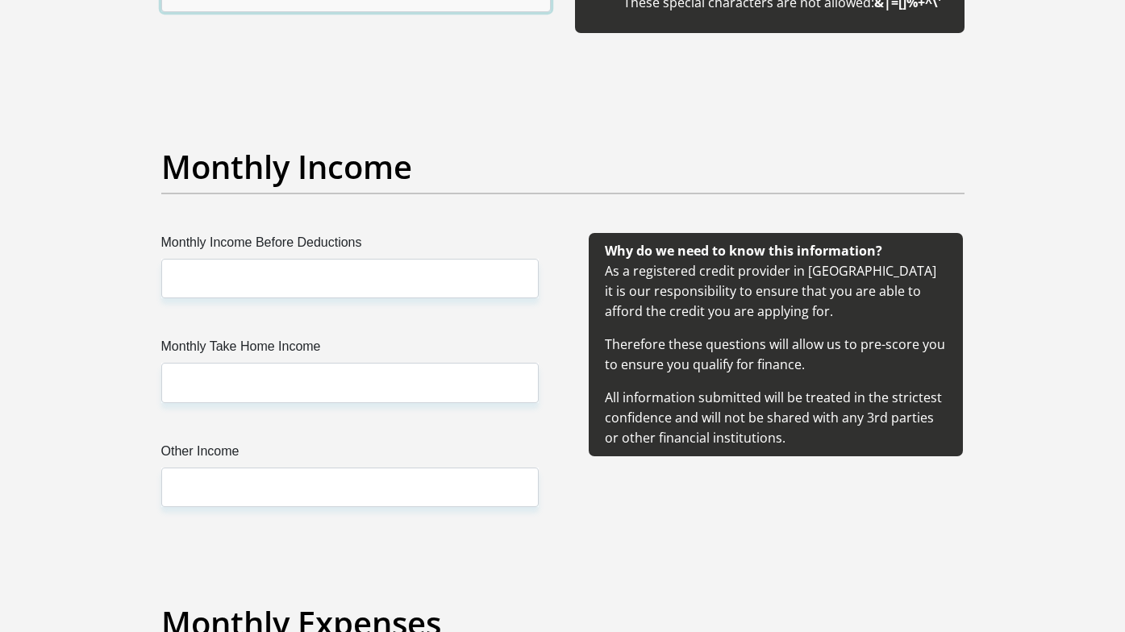
type input "Kiri@k1@80"
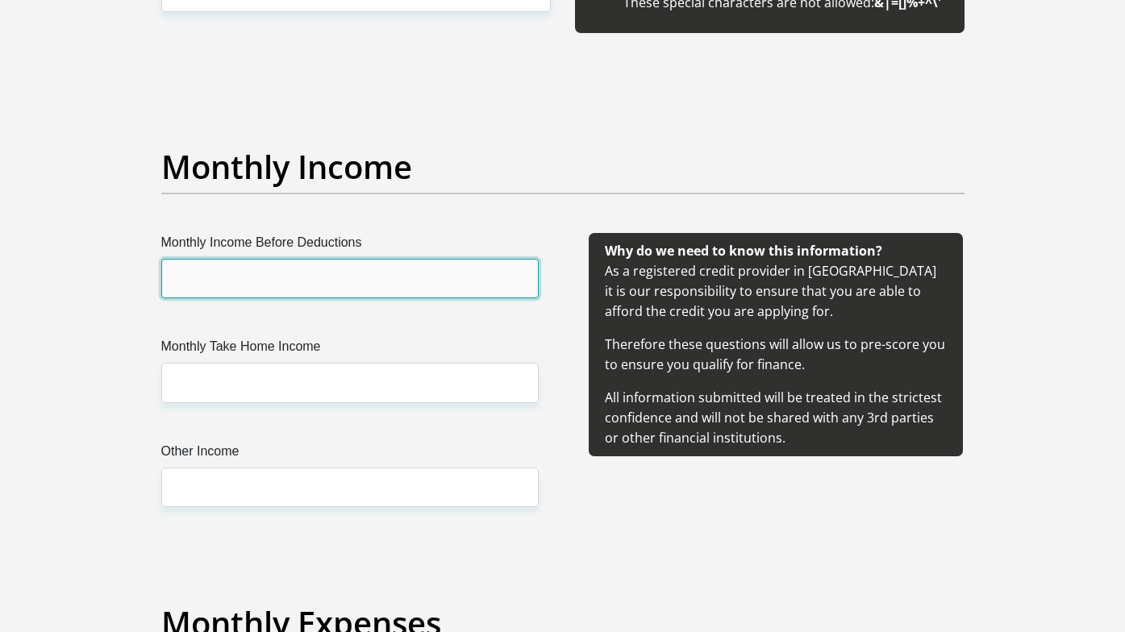
click at [290, 277] on input "Monthly Income Before Deductions" at bounding box center [349, 279] width 377 height 40
type input "120000"
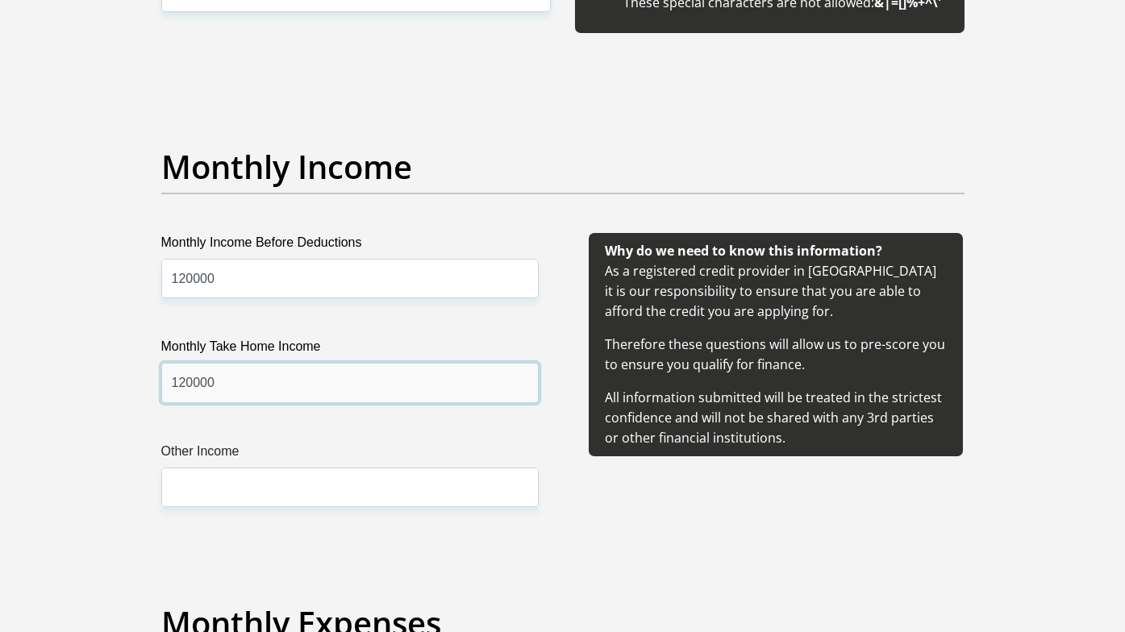
type input "120000"
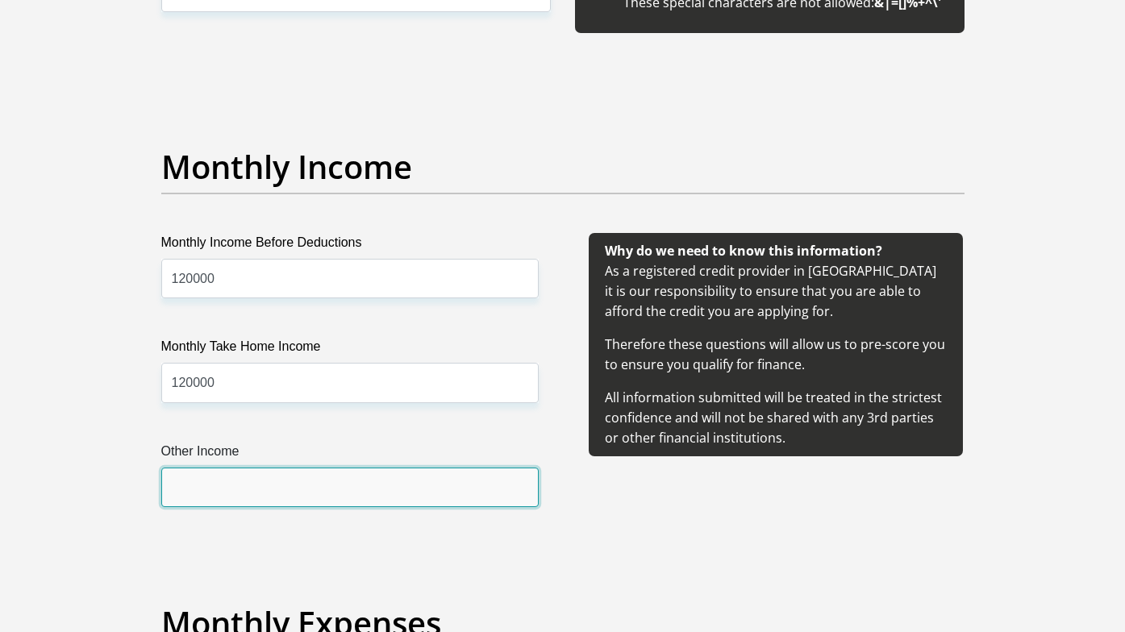
type input "0"
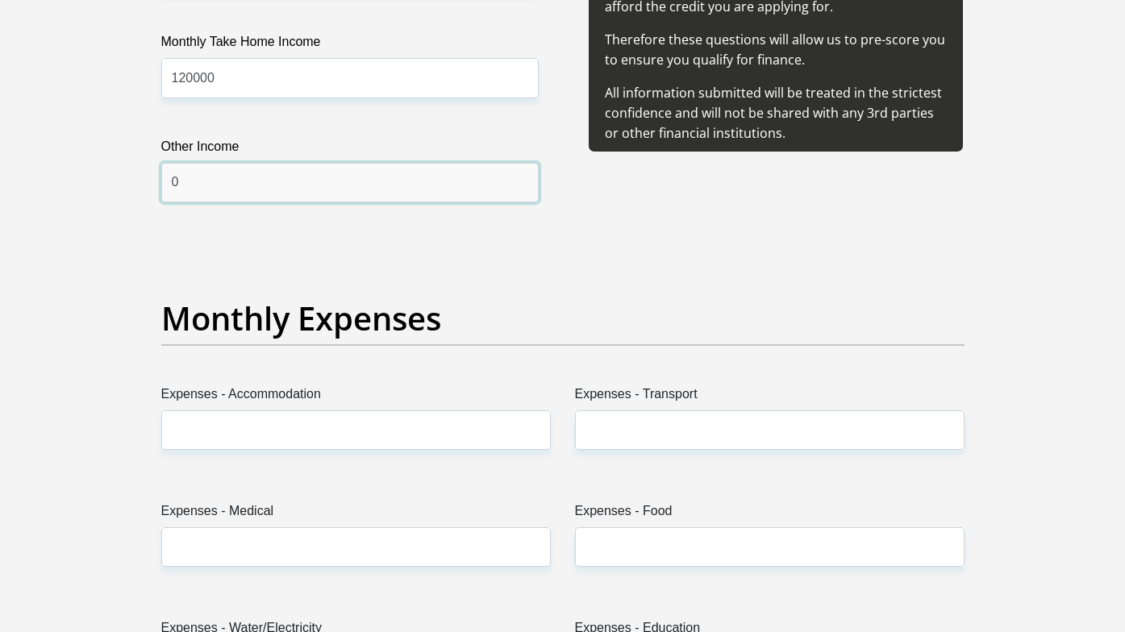
scroll to position [2267, 0]
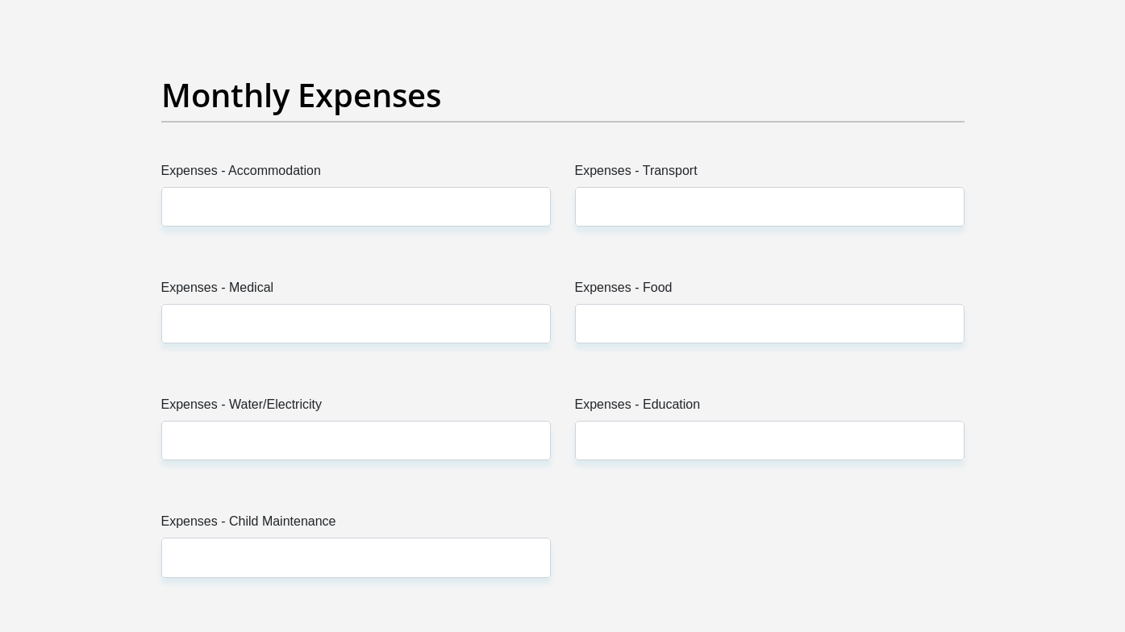
type input "0"
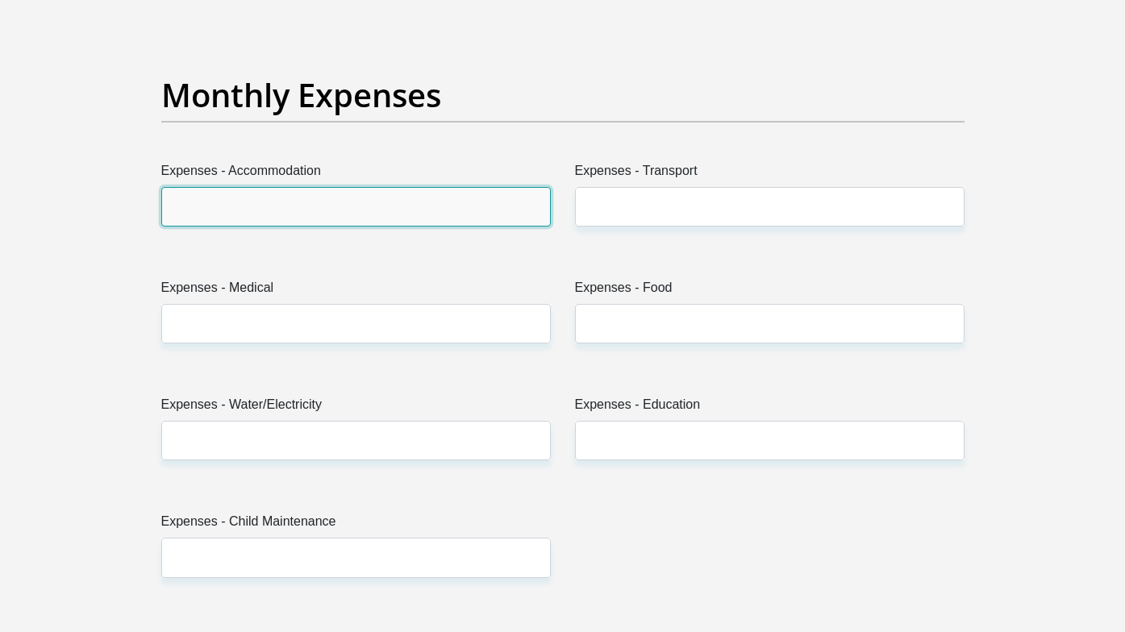
click at [363, 205] on input "Expenses - Accommodation" at bounding box center [355, 207] width 389 height 40
type input "20000"
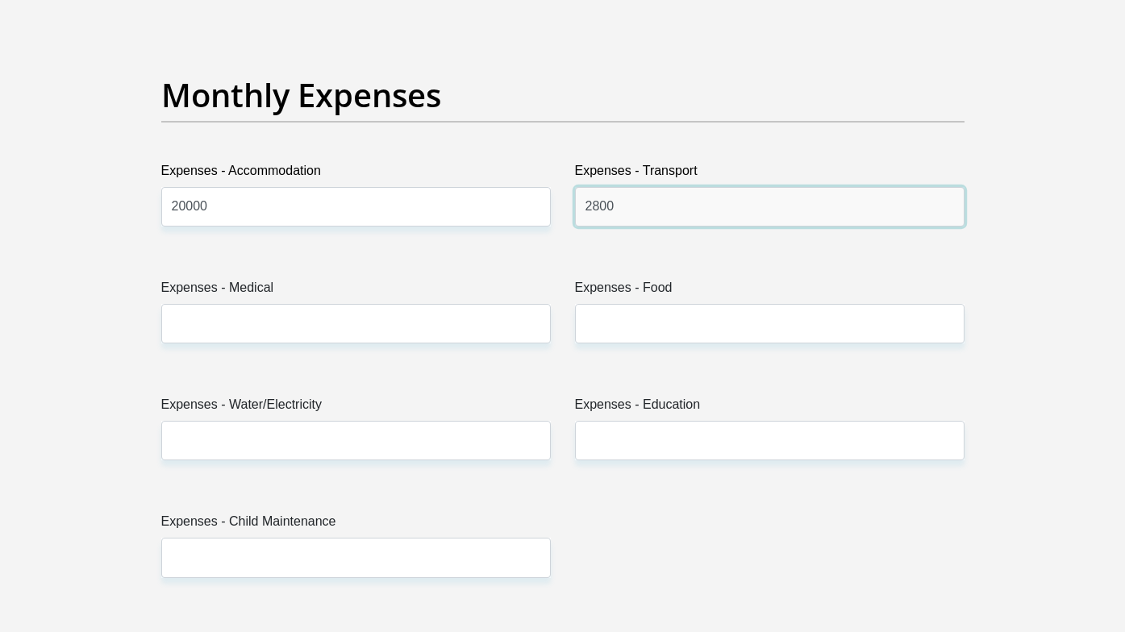
type input "2800"
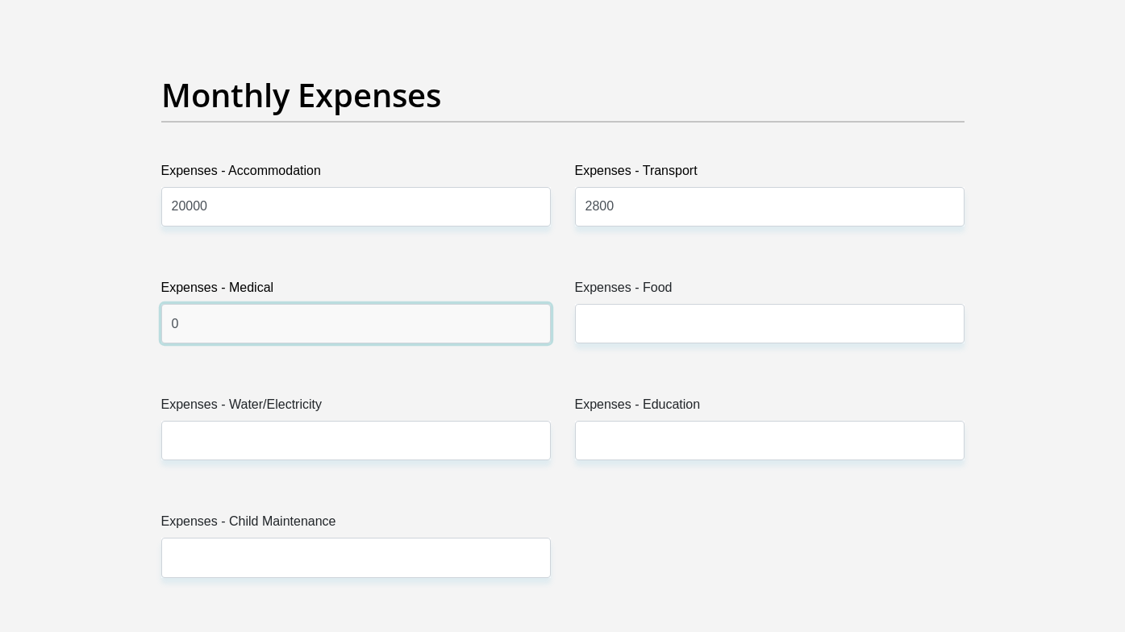
type input "0"
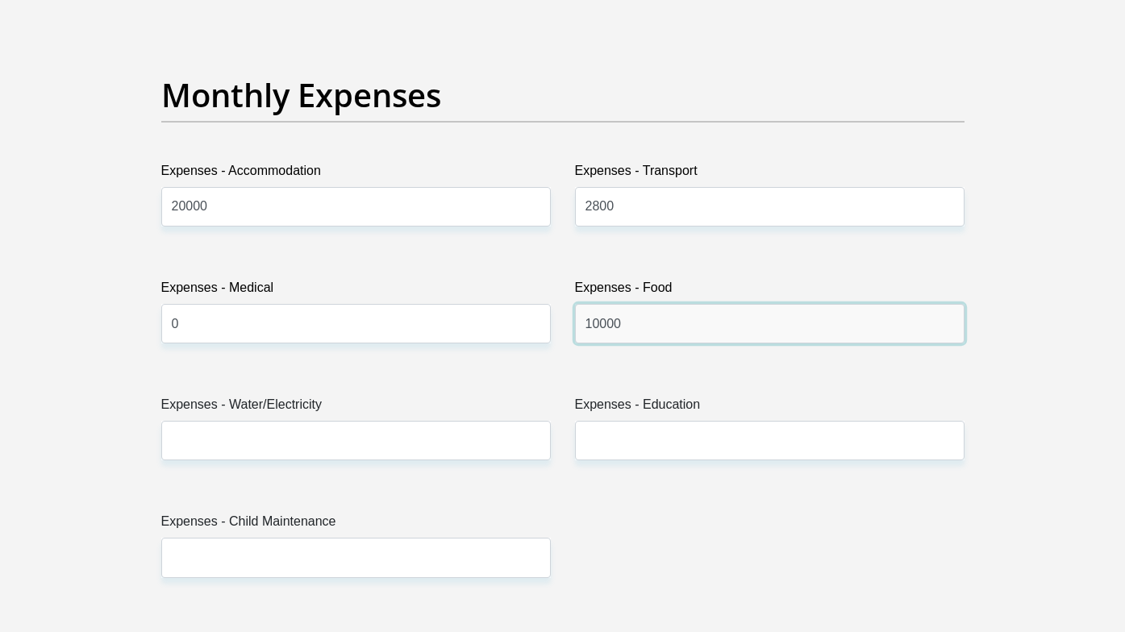
type input "10000"
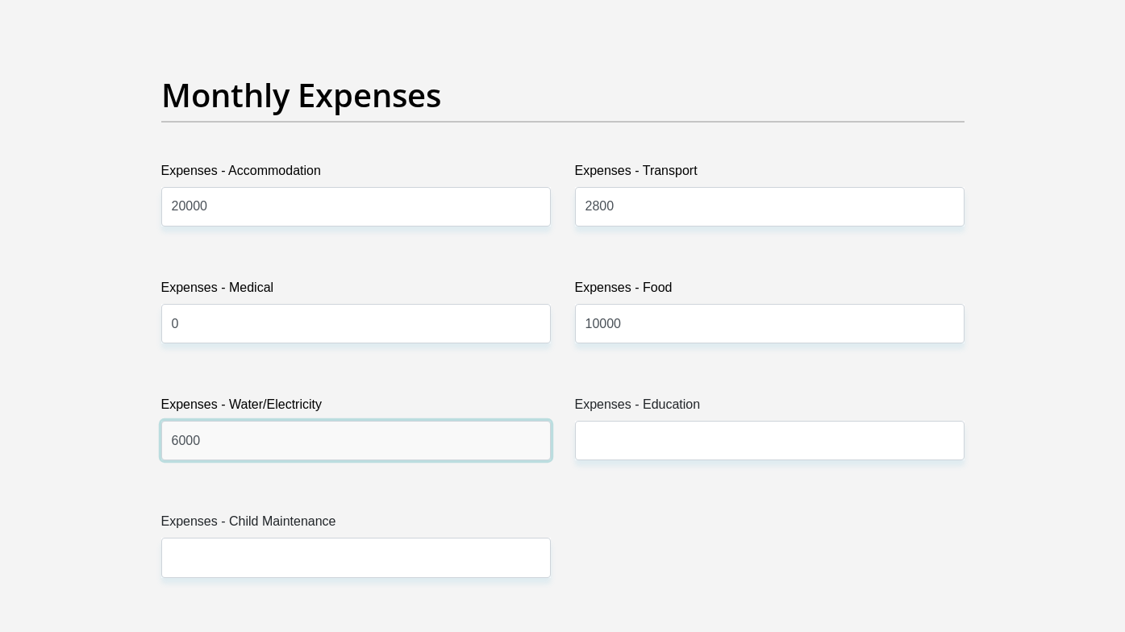
type input "6000"
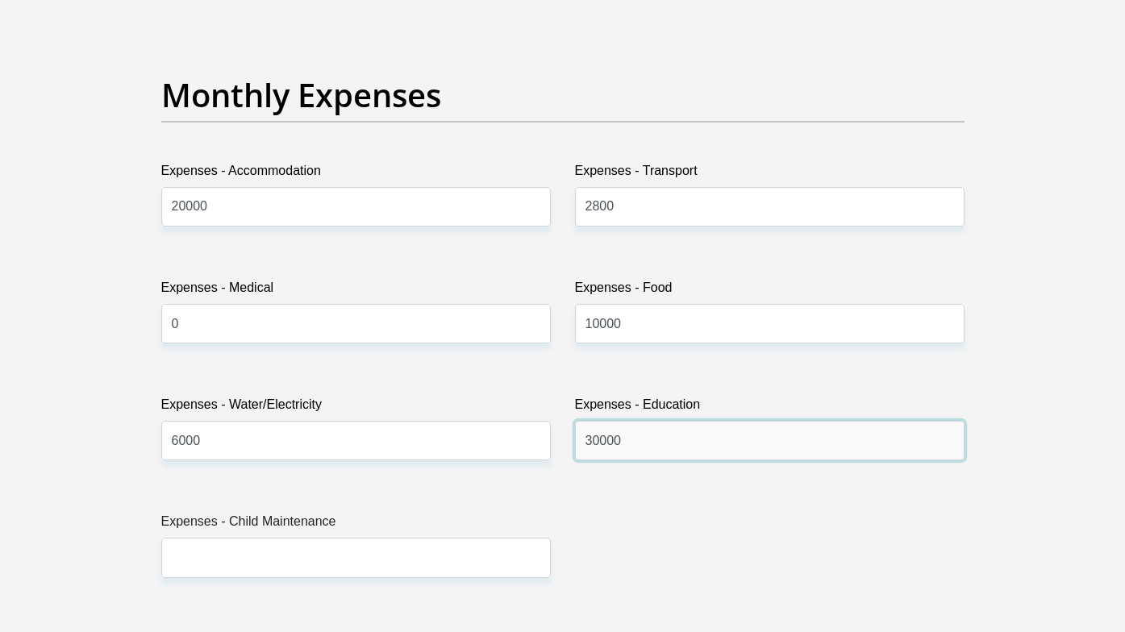
type input "30000"
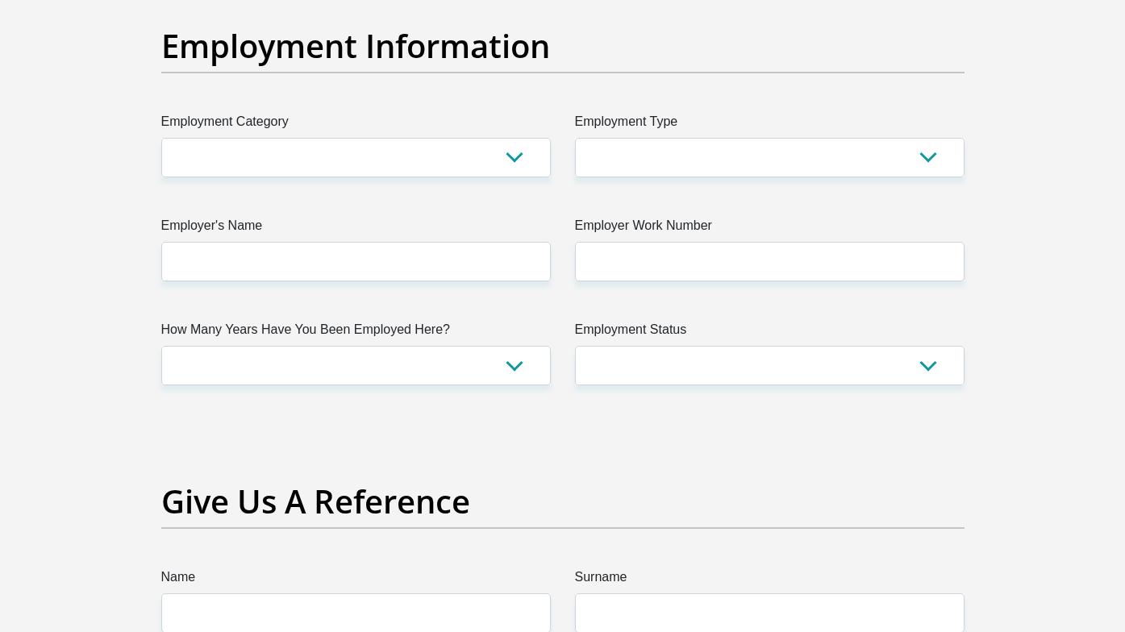
scroll to position [2931, 0]
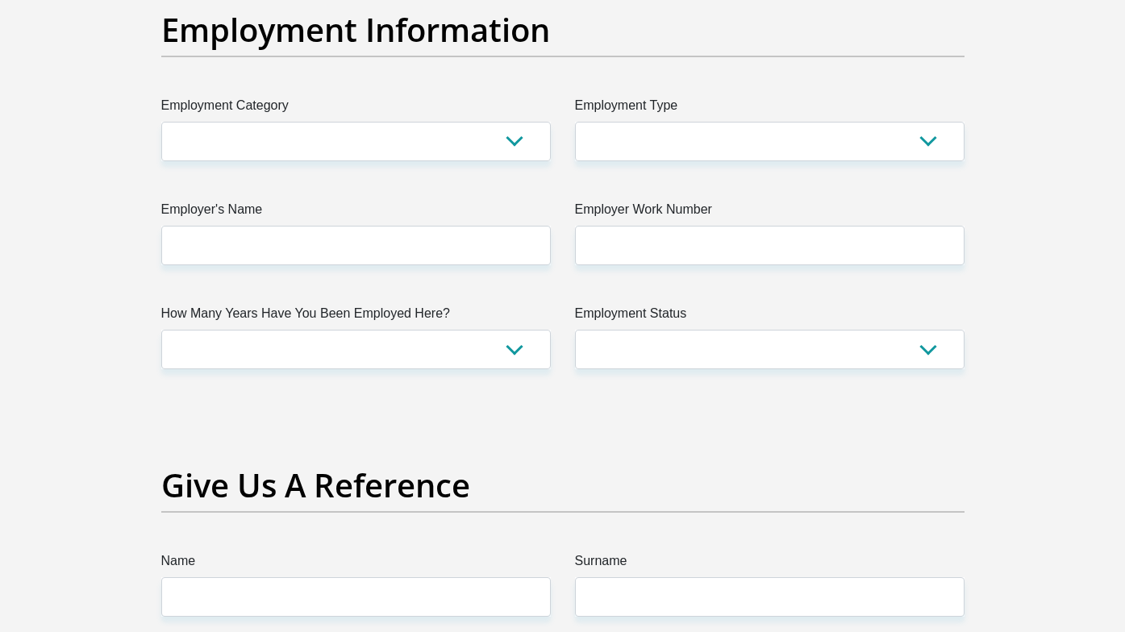
type input "0"
select select "75"
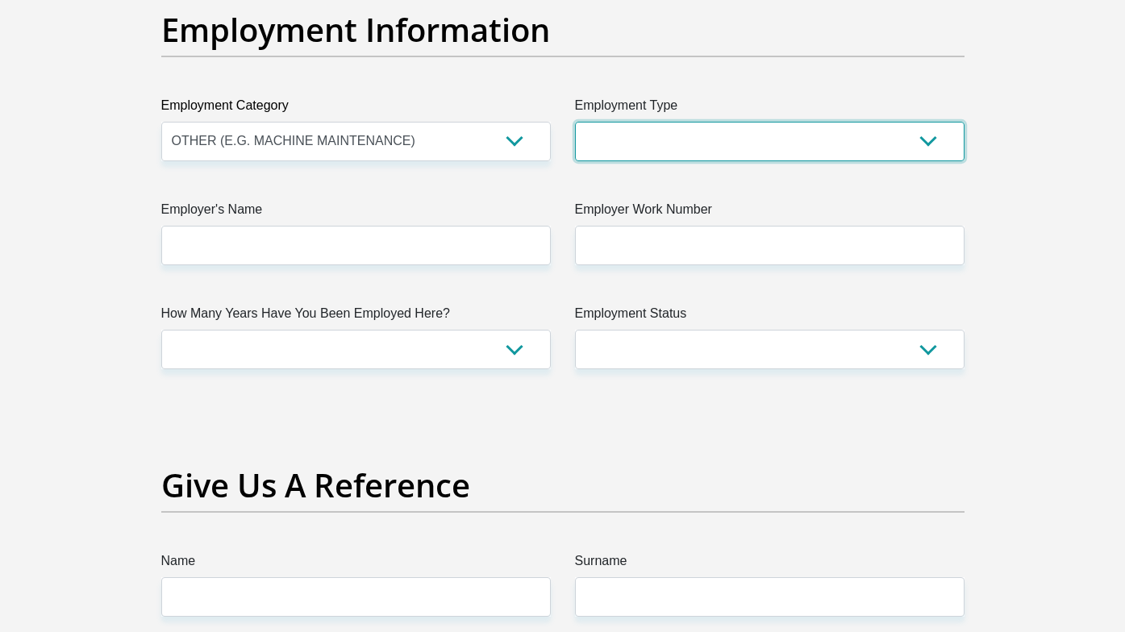
select select "Executive"
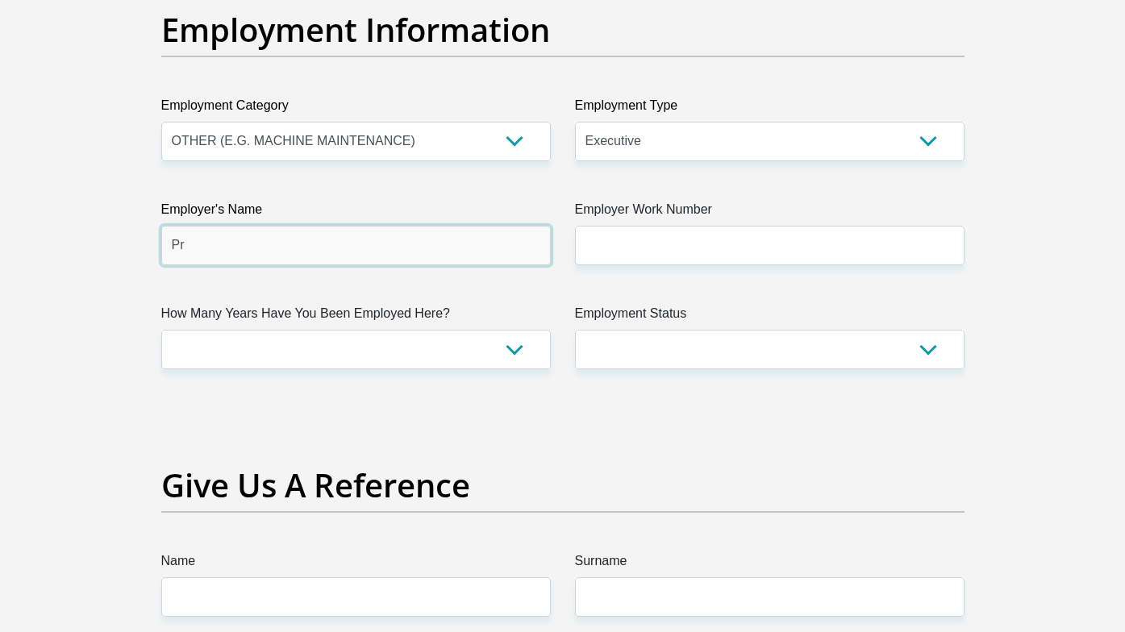
type input "P"
type input "GlowHire"
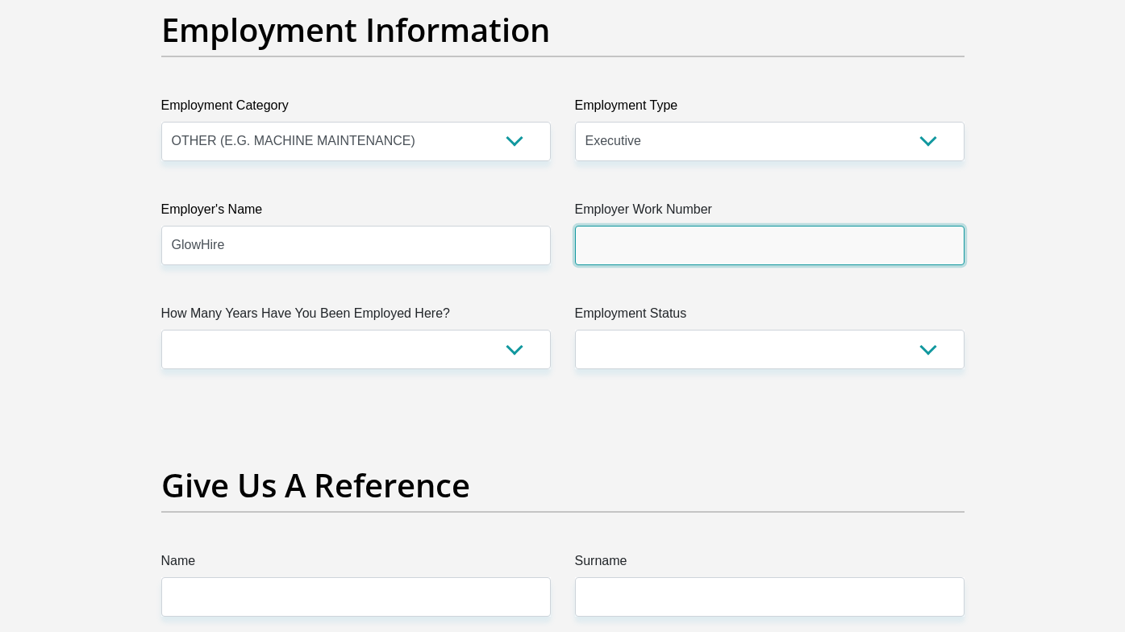
click at [672, 252] on input "Employer Work Number" at bounding box center [769, 246] width 389 height 40
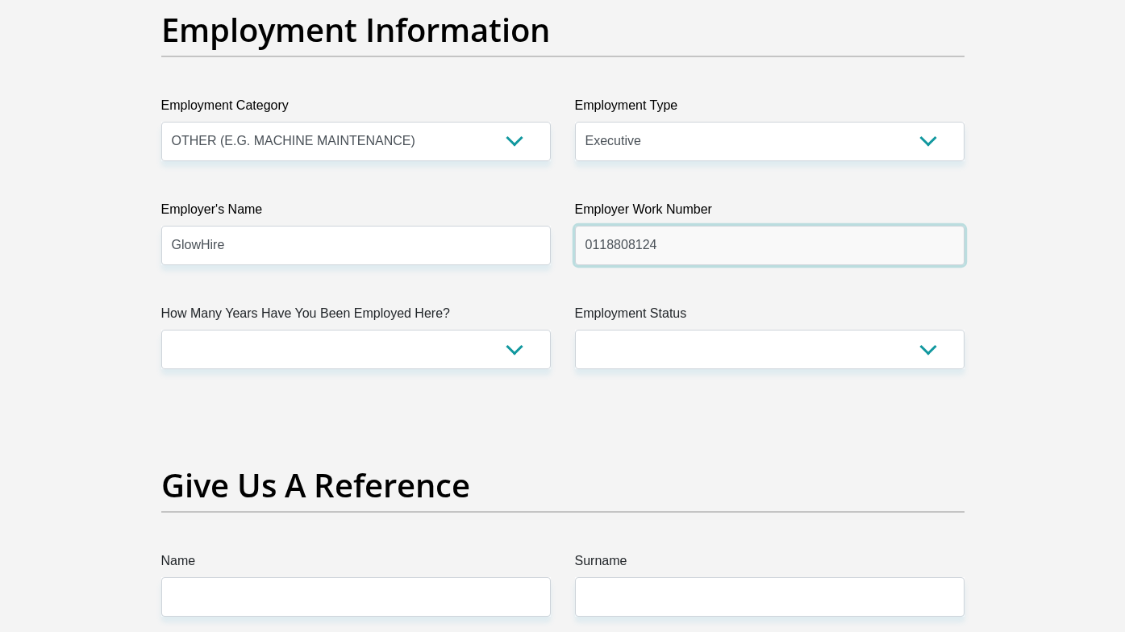
type input "0118808124"
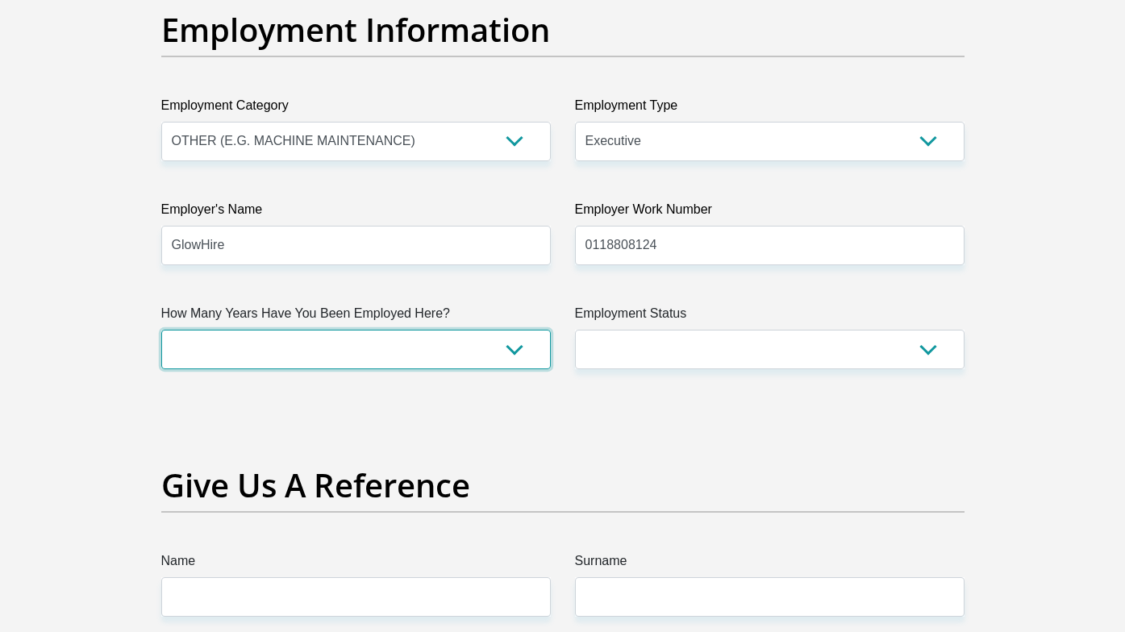
select select "48"
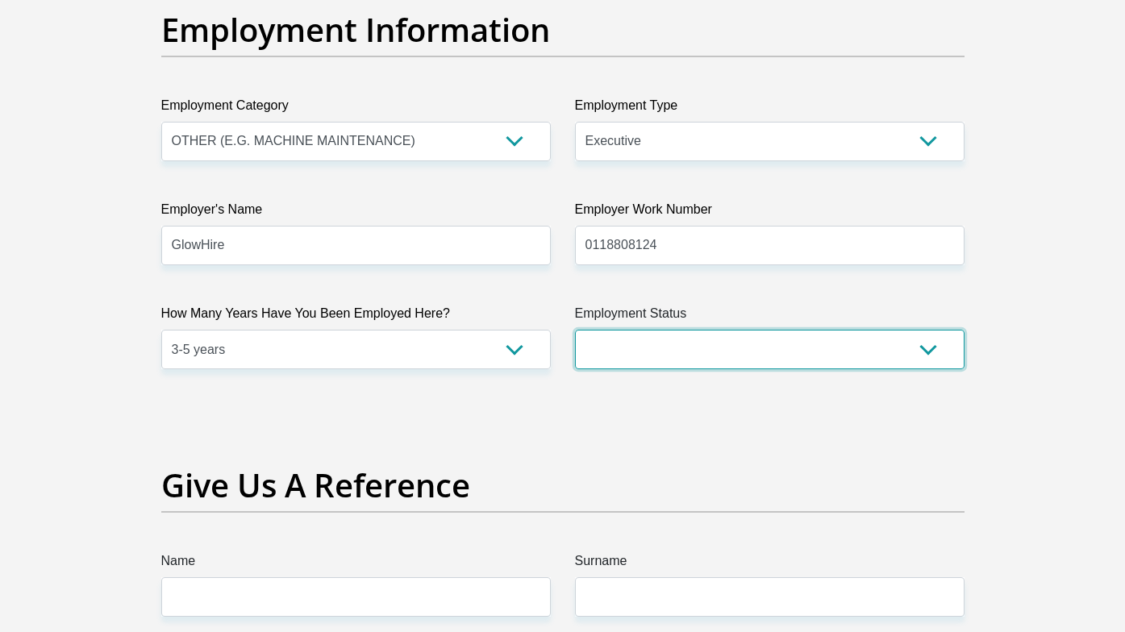
select select "1"
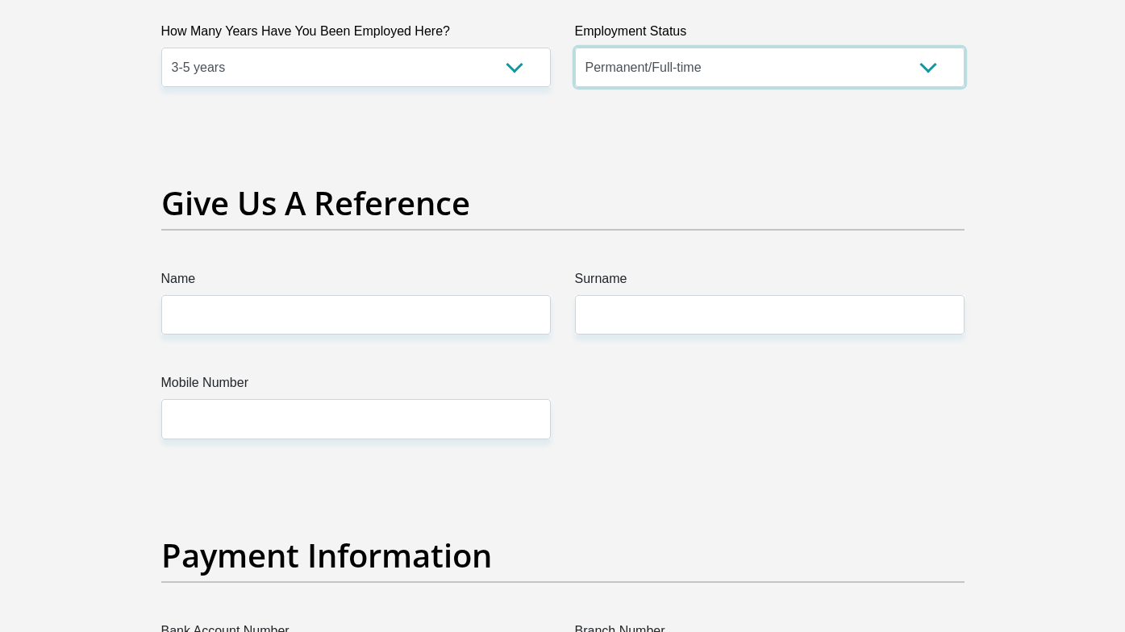
scroll to position [3189, 0]
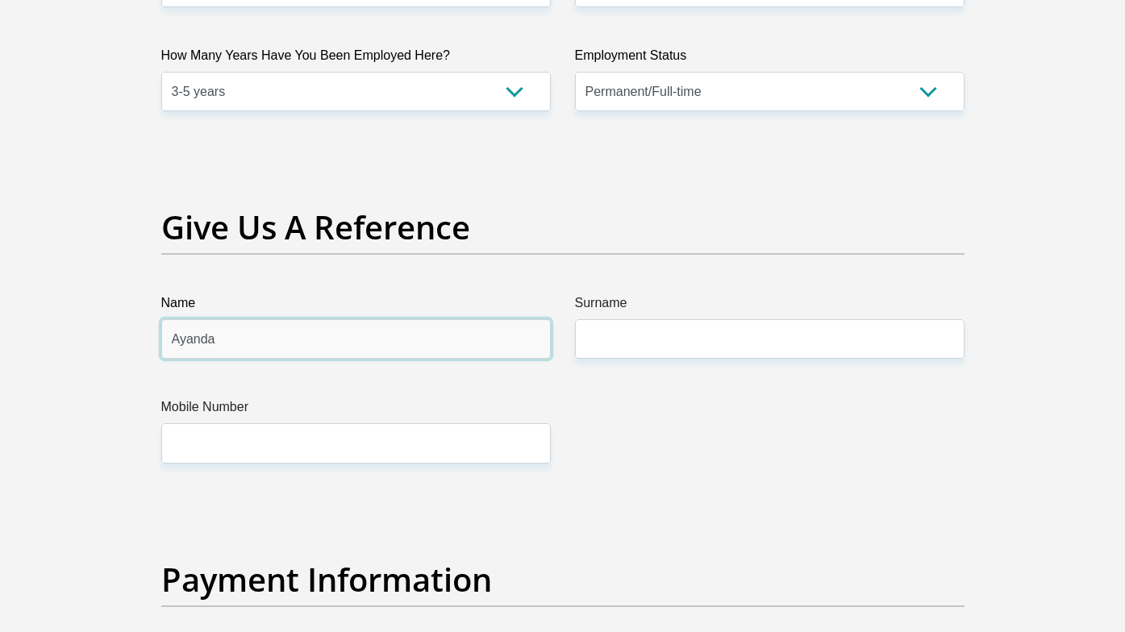
type input "Ayanda"
click at [341, 305] on label "Name" at bounding box center [355, 306] width 389 height 26
click at [341, 319] on input "Ayanda" at bounding box center [355, 339] width 389 height 40
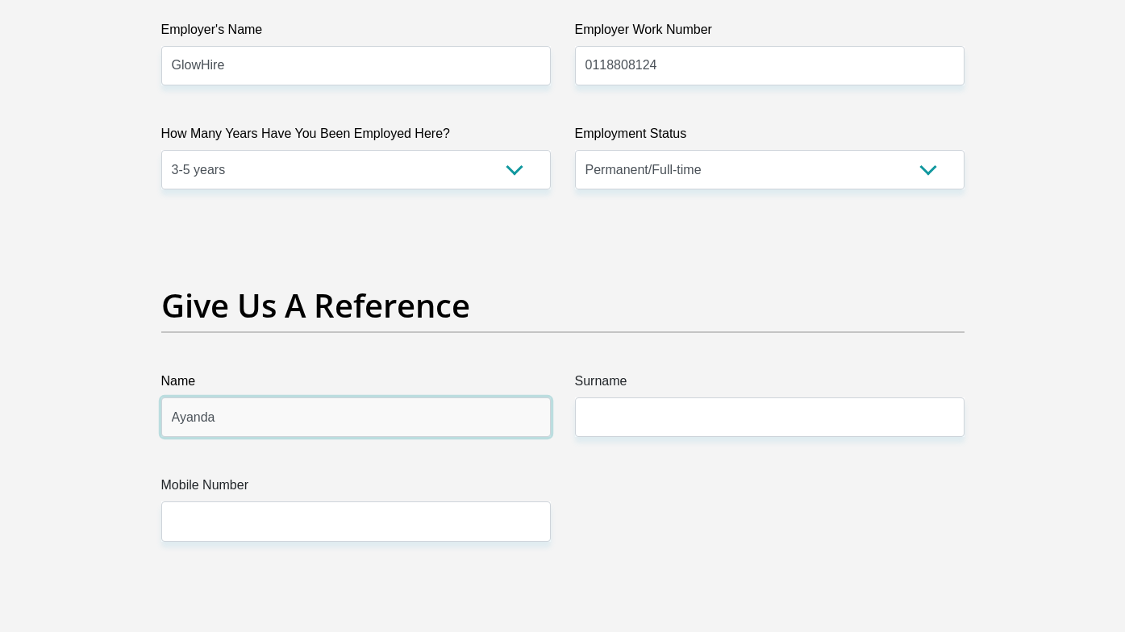
scroll to position [3101, 0]
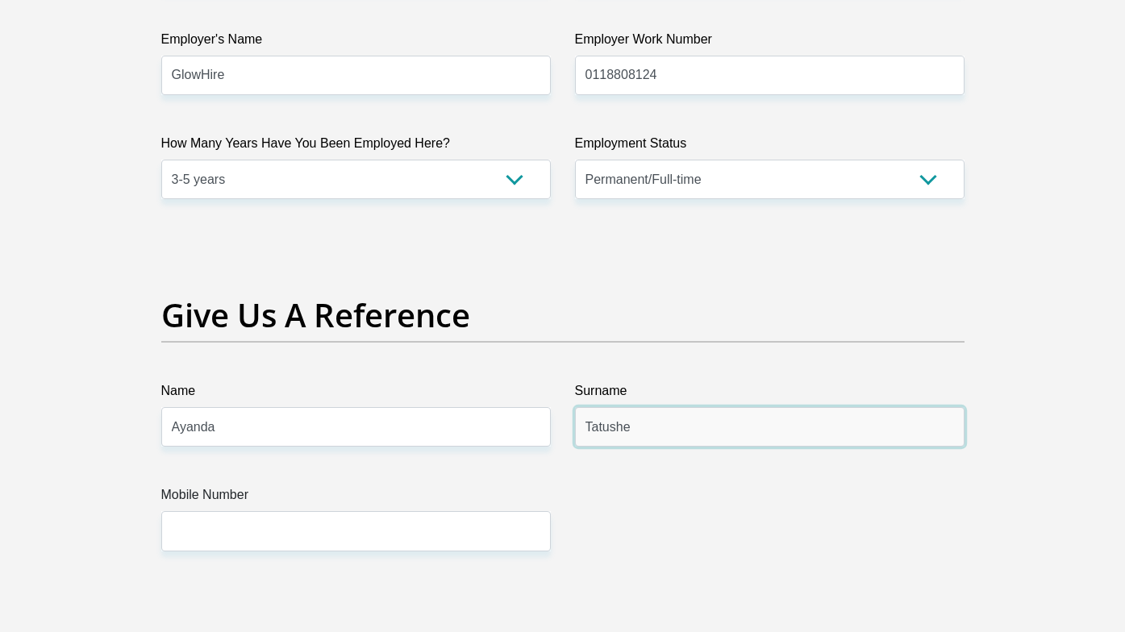
type input "Tatushe"
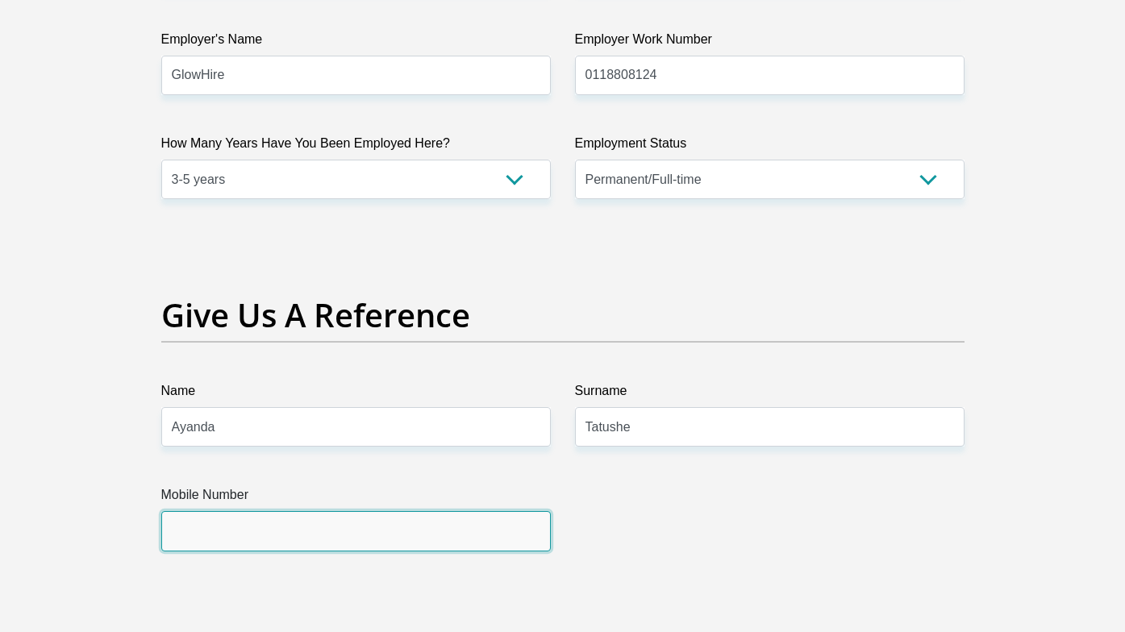
click at [455, 532] on input "Mobile Number" at bounding box center [355, 531] width 389 height 40
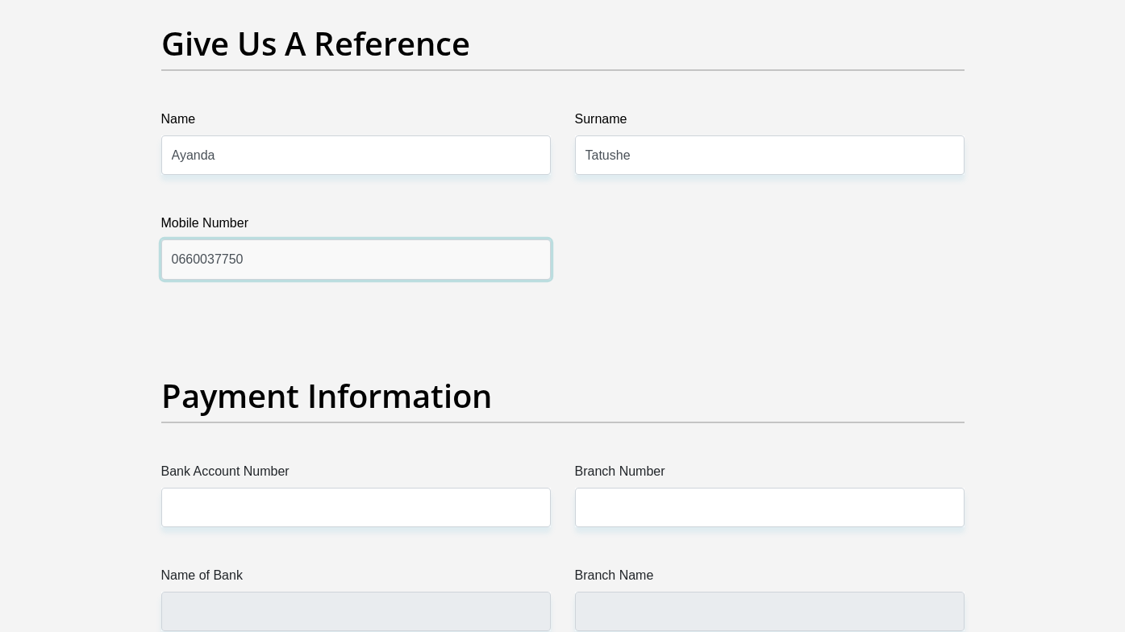
scroll to position [3374, 0]
type input "0660037750"
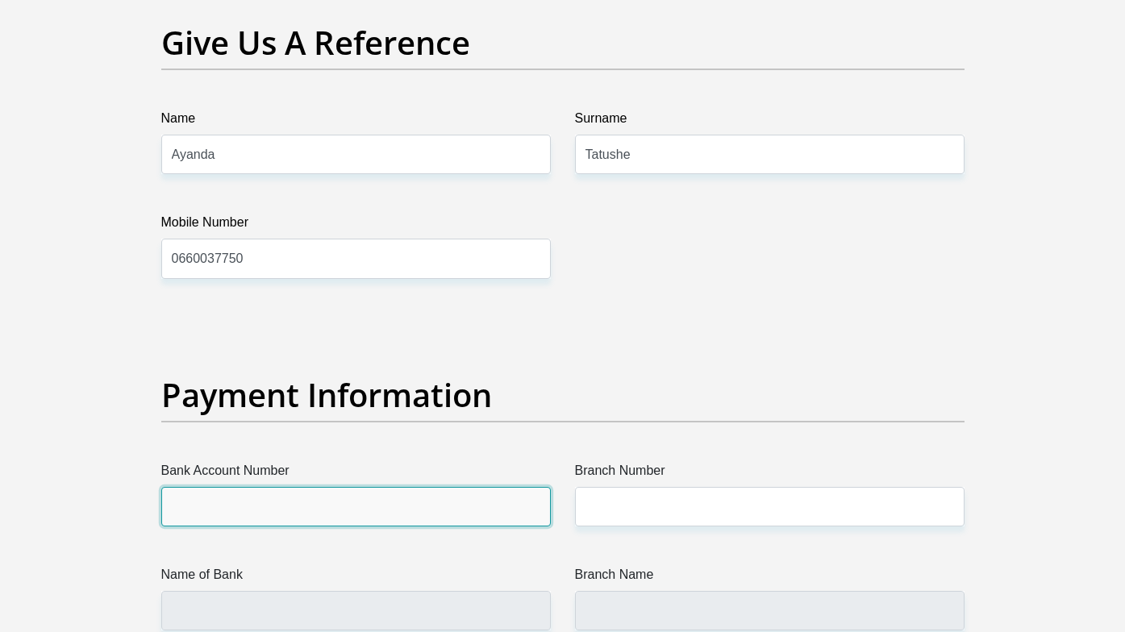
click at [428, 515] on input "Bank Account Number" at bounding box center [355, 507] width 389 height 40
click at [347, 514] on input "14155250203" at bounding box center [355, 507] width 389 height 40
type input "14155250203"
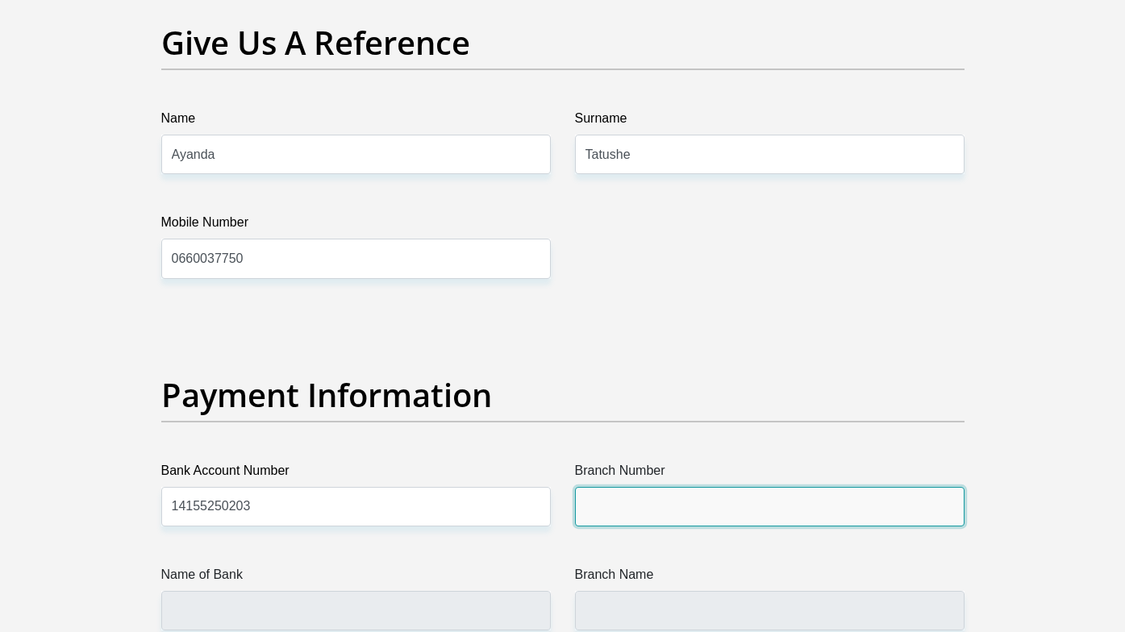
click at [626, 499] on input "Branch Number" at bounding box center [769, 507] width 389 height 40
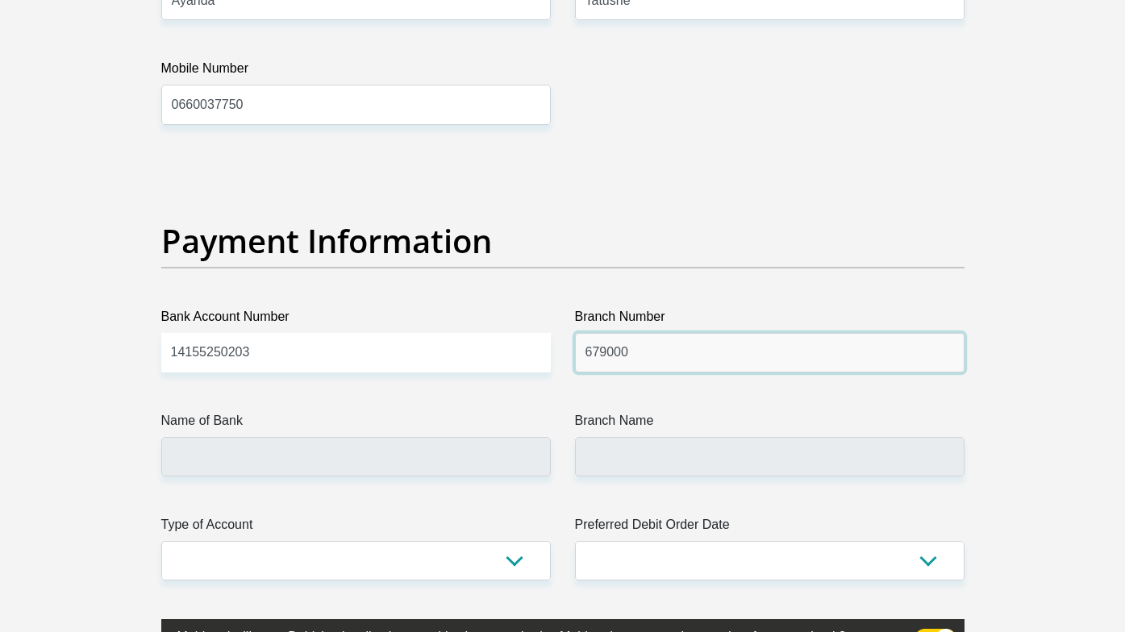
scroll to position [3528, 0]
type input "679000"
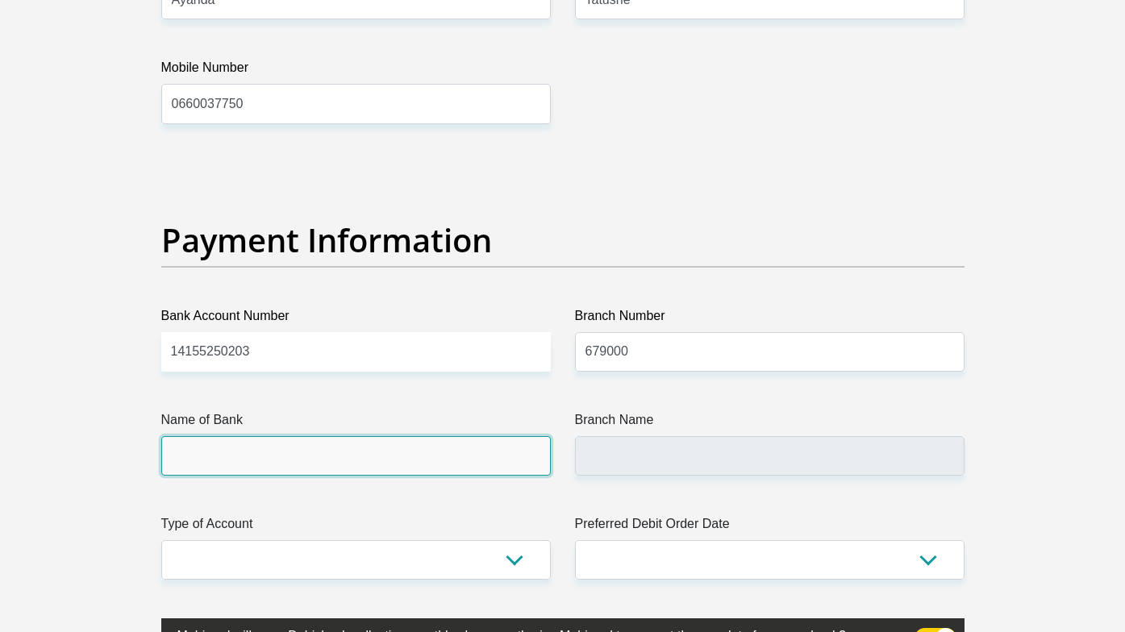
click at [495, 455] on input "Name of Bank" at bounding box center [355, 456] width 389 height 40
type input "DISCOVERY BANK LTD"
type input "DISCOVERY UNIVERSAL BRANCH"
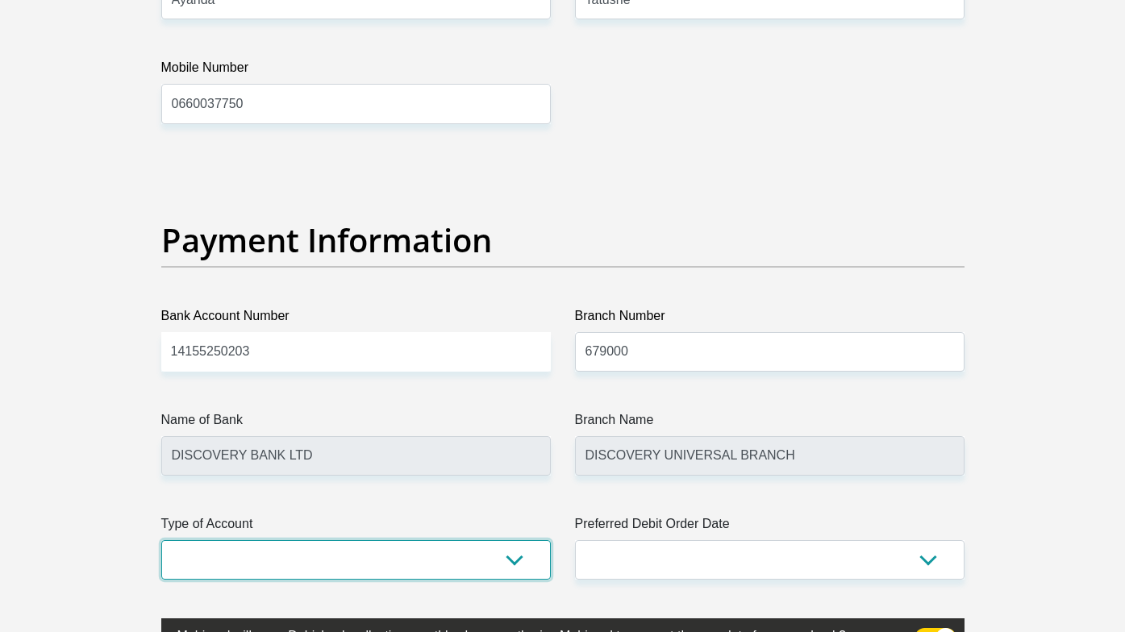
select select "CUR"
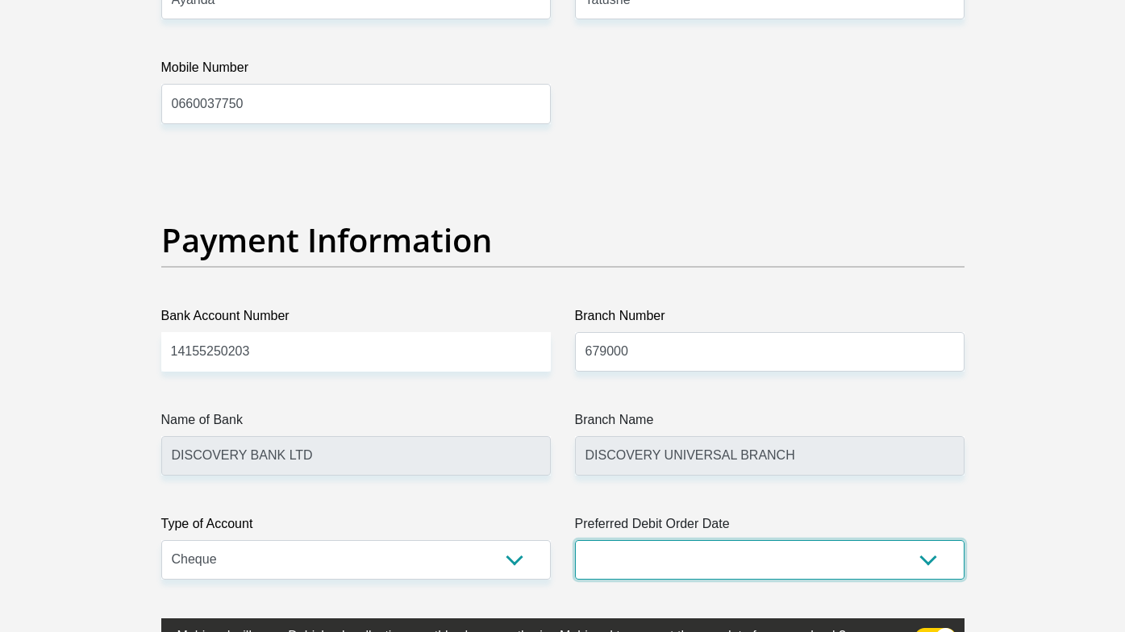
select select "1"
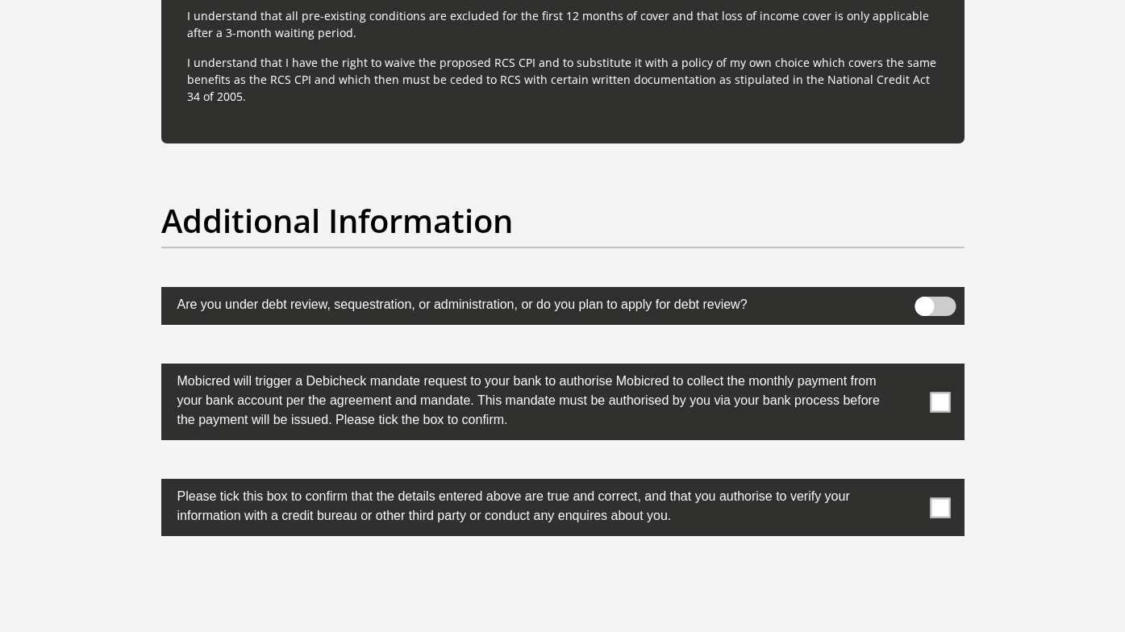
scroll to position [4868, 0]
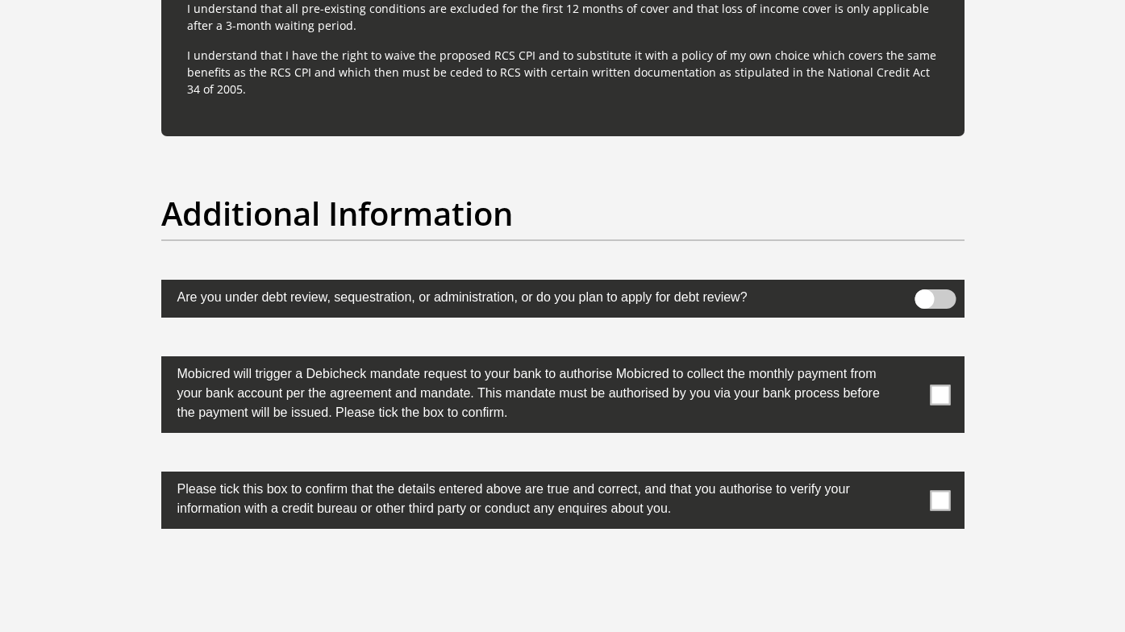
click at [942, 393] on span at bounding box center [939, 395] width 20 height 20
click at [908, 360] on input "checkbox" at bounding box center [908, 360] width 0 height 0
click at [939, 498] on span at bounding box center [939, 500] width 20 height 20
click at [908, 476] on input "checkbox" at bounding box center [908, 476] width 0 height 0
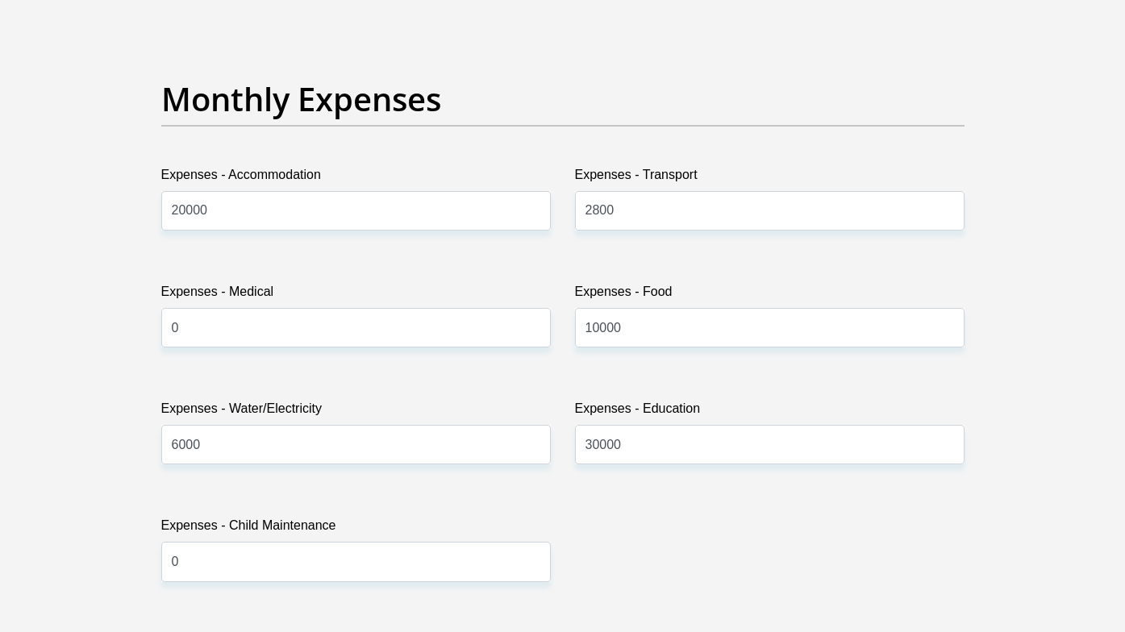
scroll to position [2248, 0]
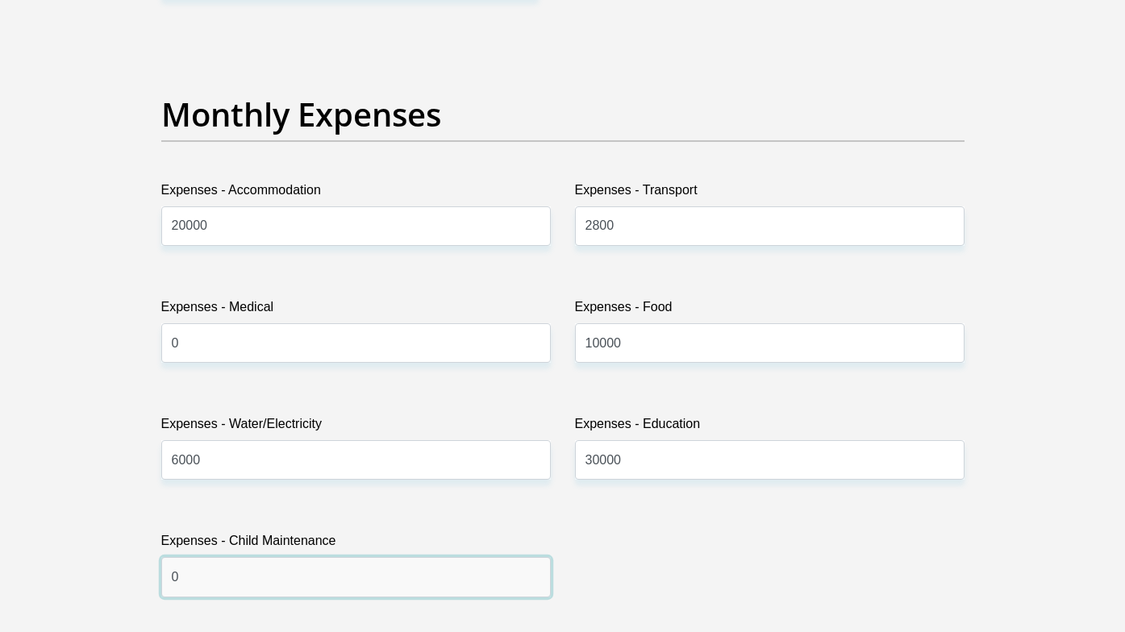
click at [184, 574] on input "0" at bounding box center [355, 577] width 389 height 40
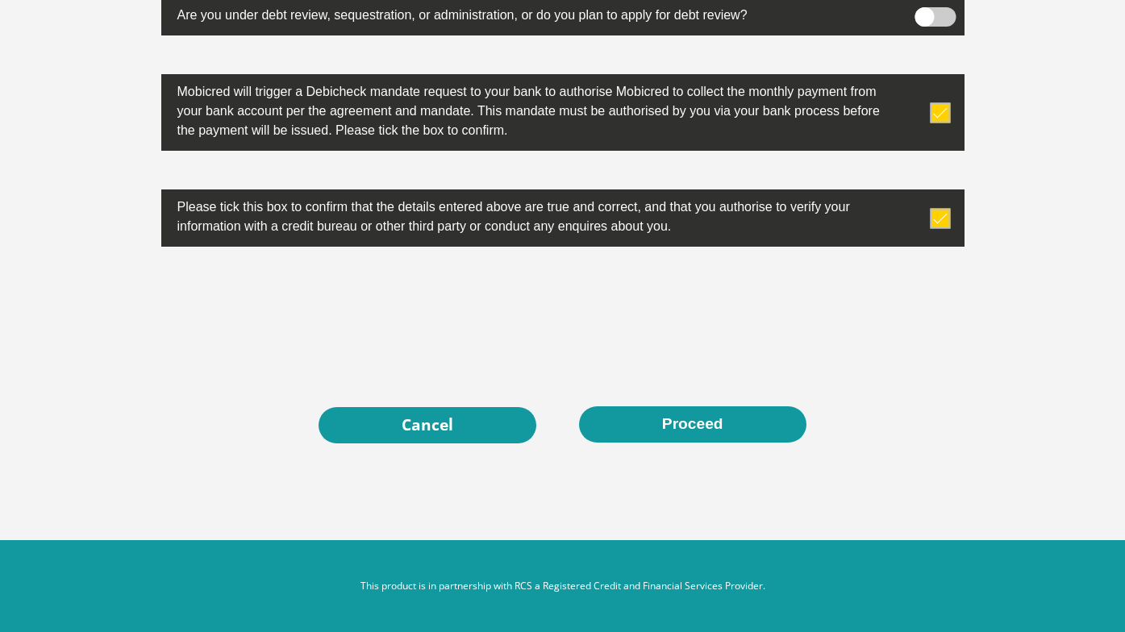
scroll to position [5150, 0]
type input "10000"
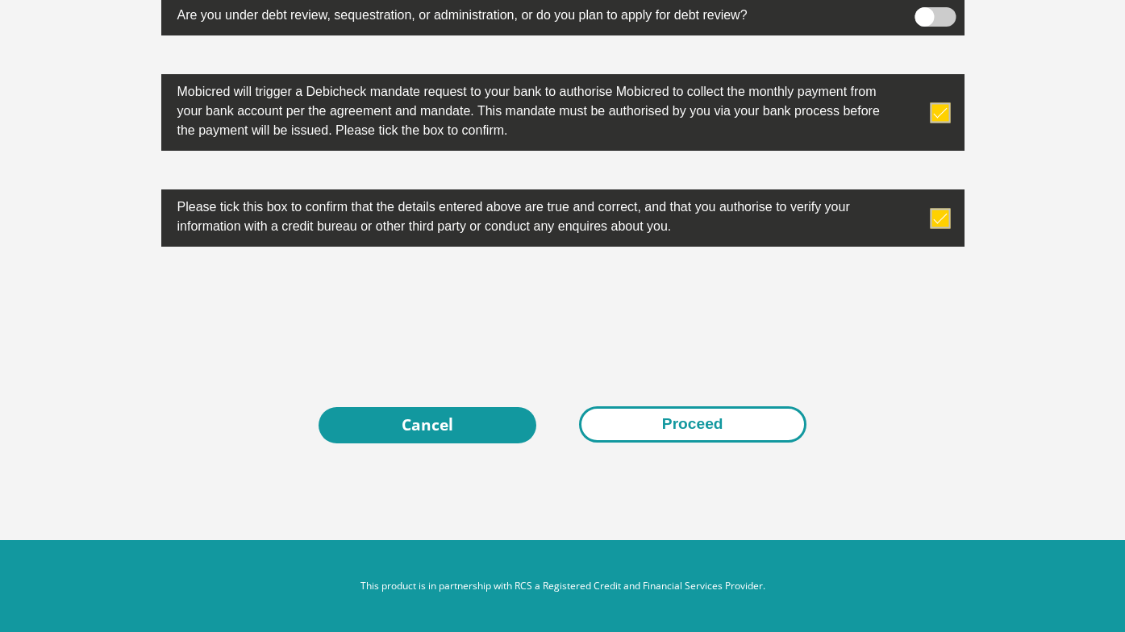
click at [697, 417] on button "Proceed" at bounding box center [692, 424] width 227 height 36
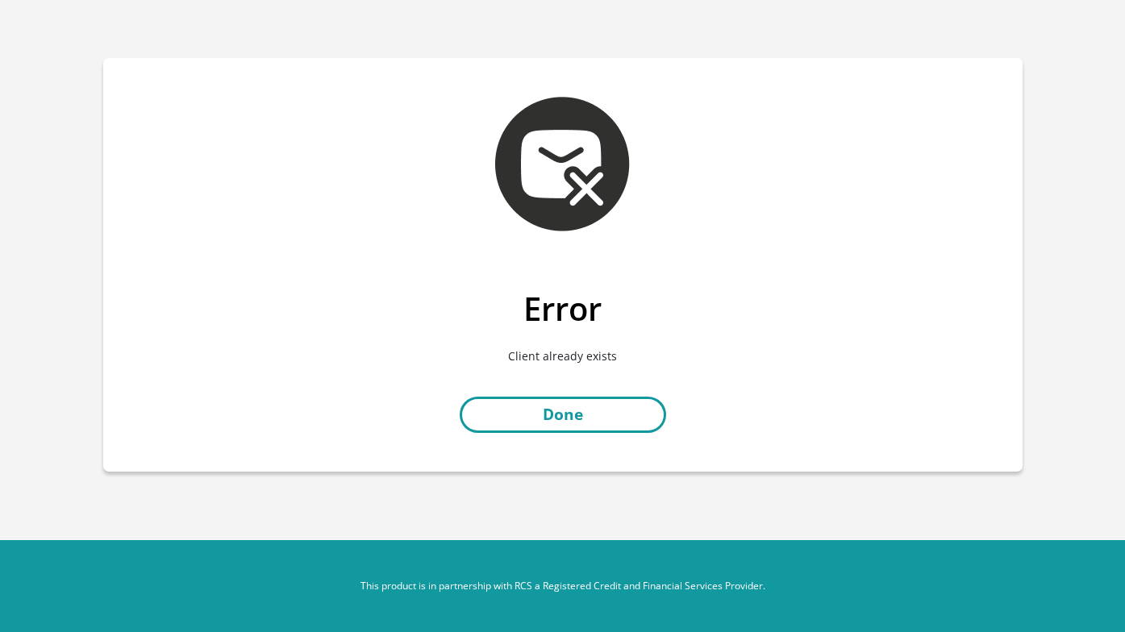
click at [585, 408] on link "Done" at bounding box center [562, 415] width 206 height 36
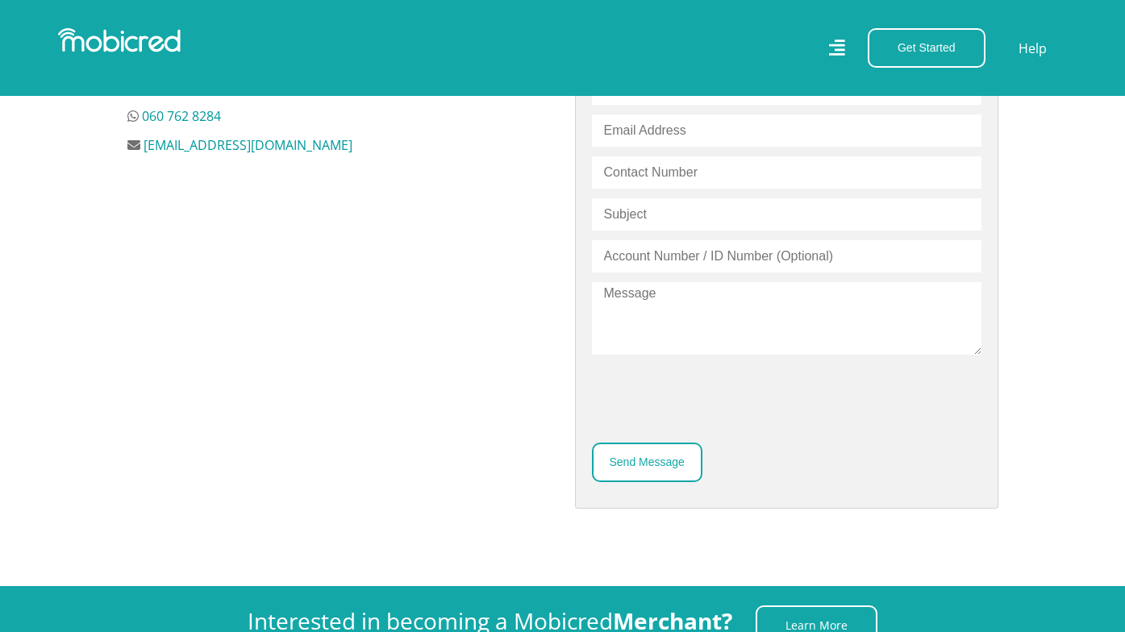
scroll to position [489, 0]
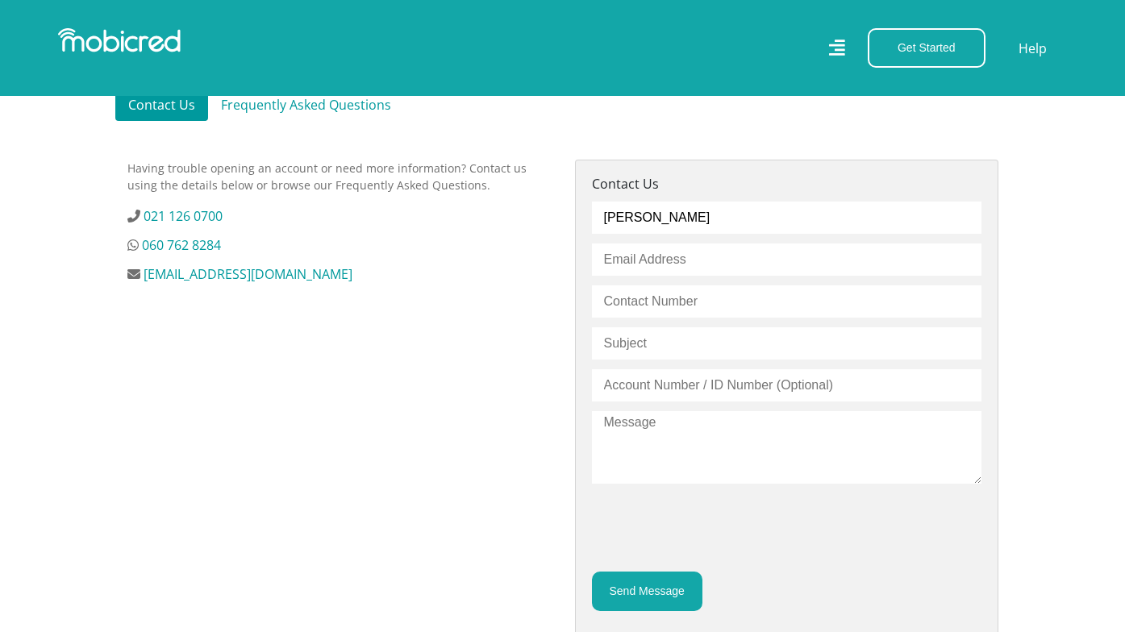
type input "[PERSON_NAME]"
type input "[EMAIL_ADDRESS][DOMAIN_NAME]"
type input "0844531122"
click at [772, 347] on input "text" at bounding box center [786, 343] width 389 height 32
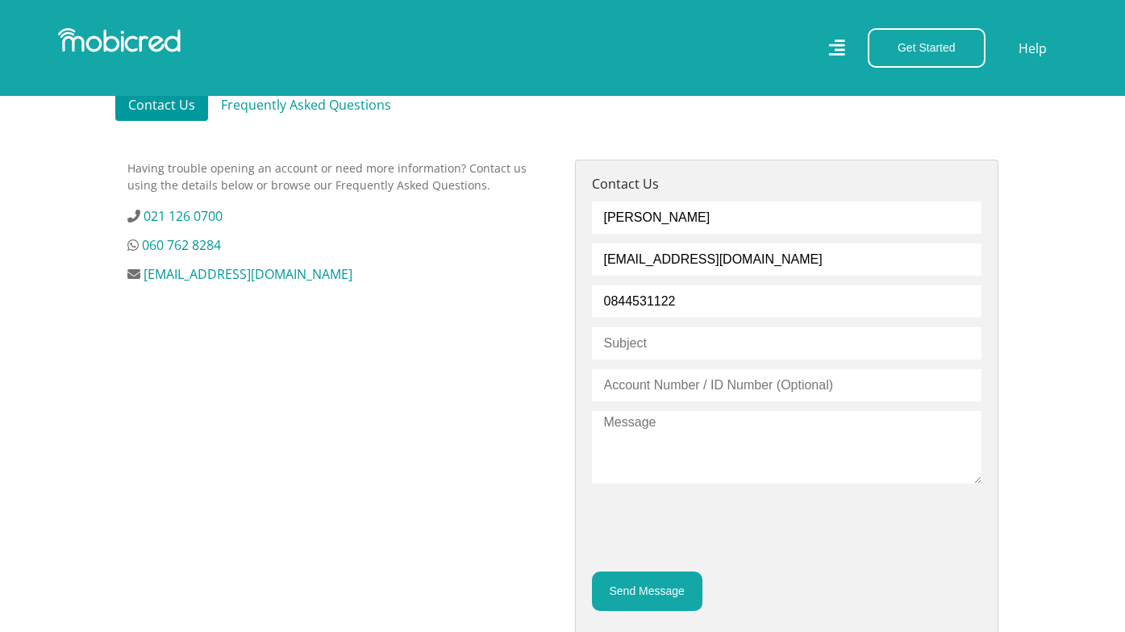
type input "A"
type input "Account Inactive"
click at [689, 388] on input "text" at bounding box center [786, 385] width 389 height 32
click at [647, 421] on textarea at bounding box center [786, 447] width 389 height 73
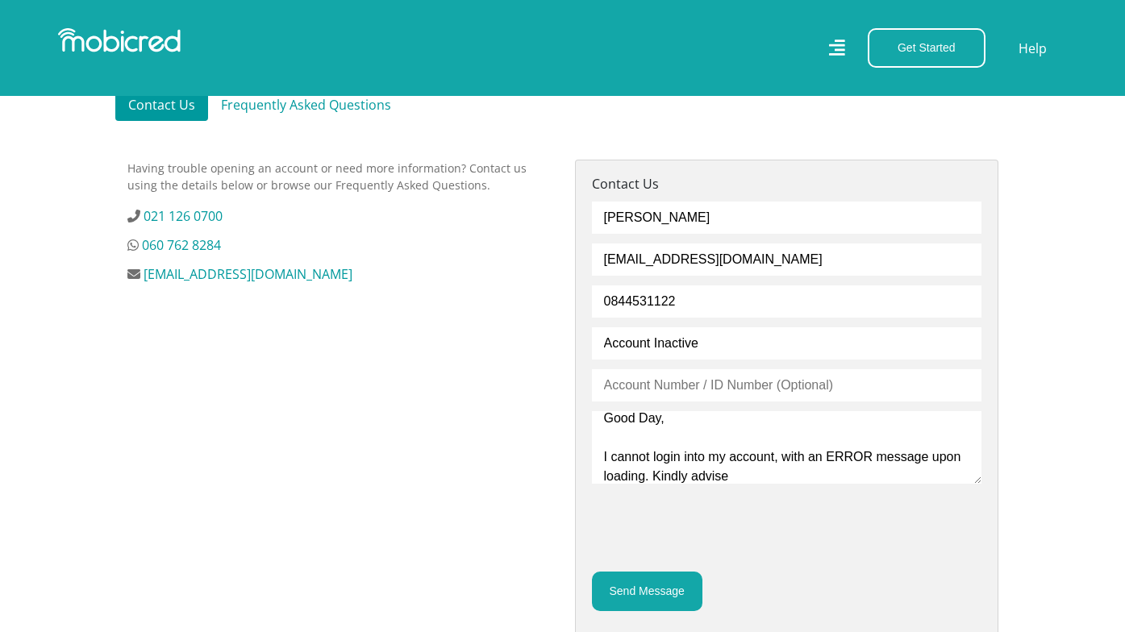
type textarea "Good Day, I cannot login into my account, with an ERROR message upon loading. K…"
click at [644, 590] on button "Send Message" at bounding box center [647, 592] width 110 height 40
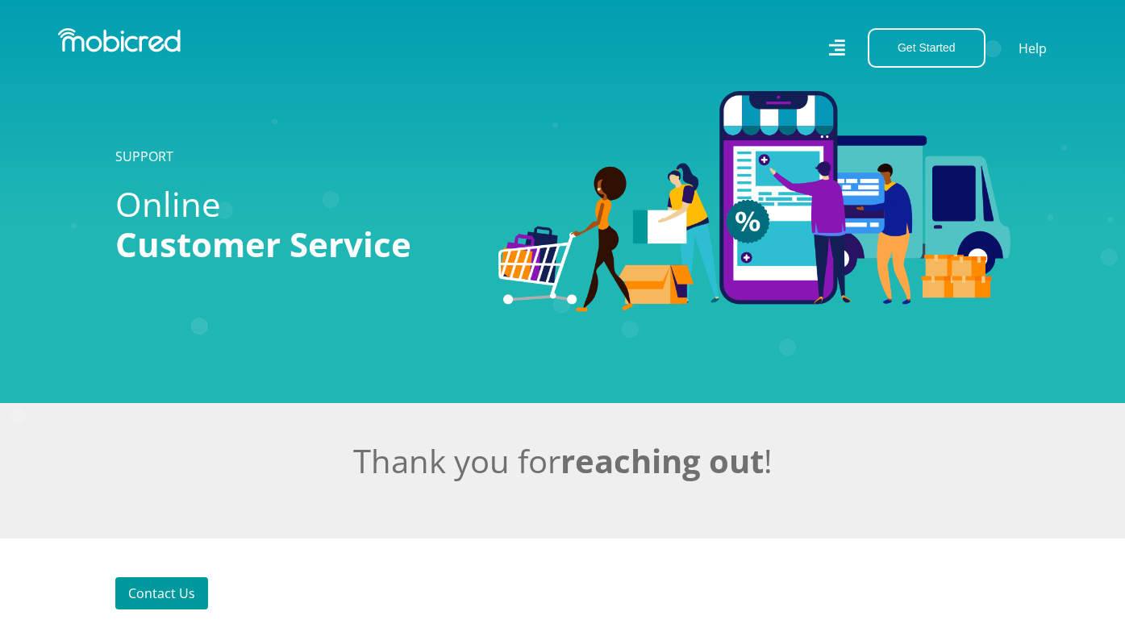
click at [830, 50] on icon at bounding box center [836, 47] width 16 height 23
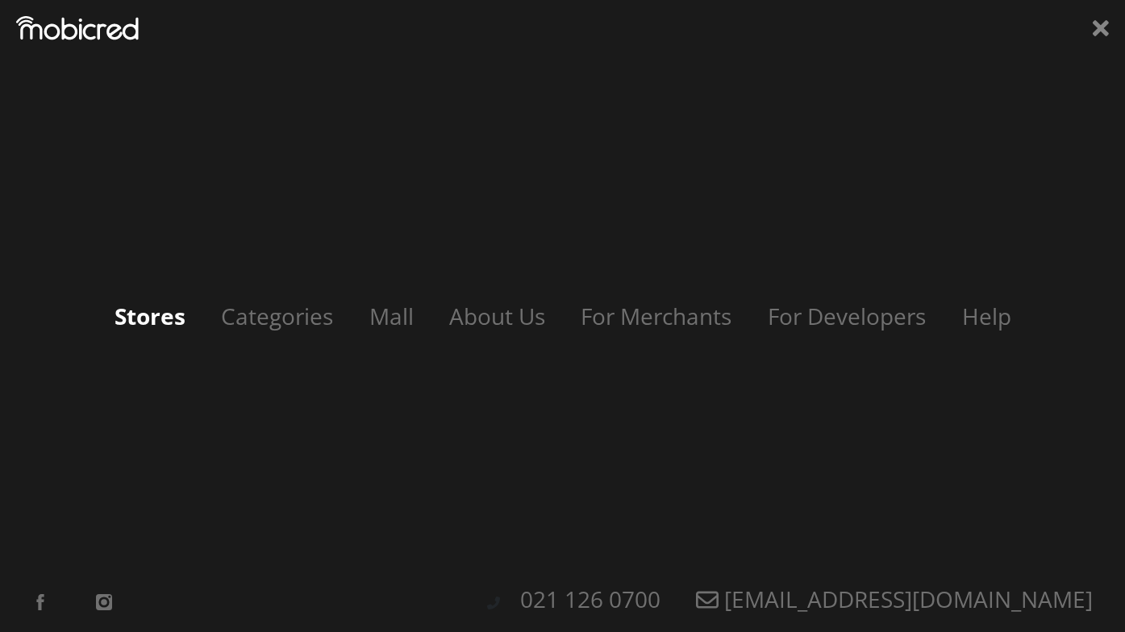
click at [149, 326] on link "Stores" at bounding box center [149, 316] width 103 height 31
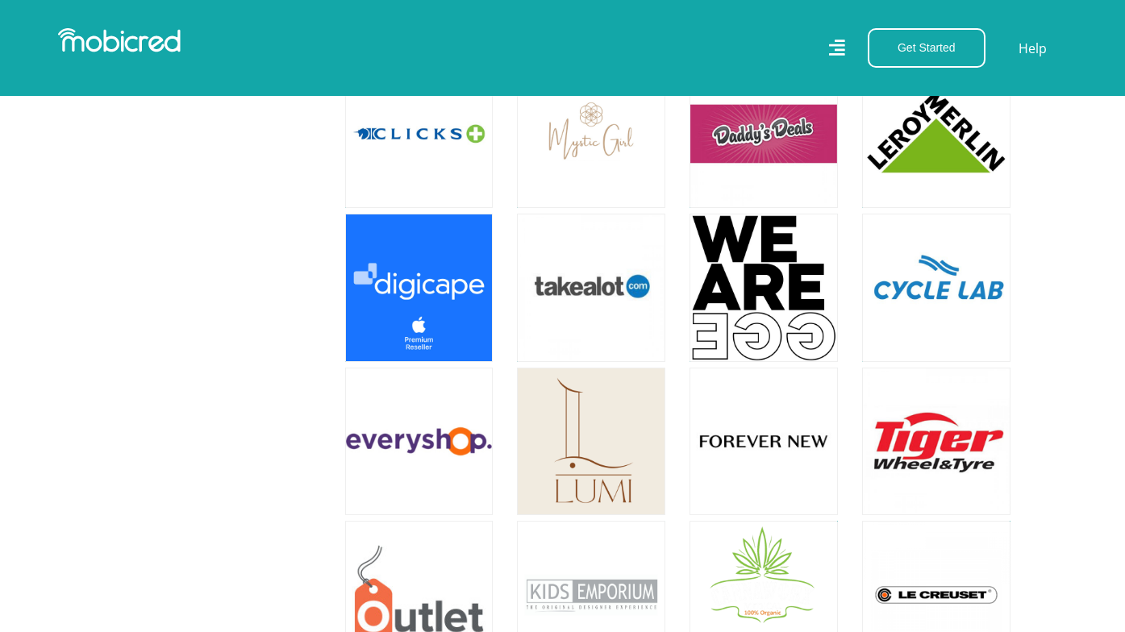
scroll to position [1890, 0]
